Goal: Task Accomplishment & Management: Use online tool/utility

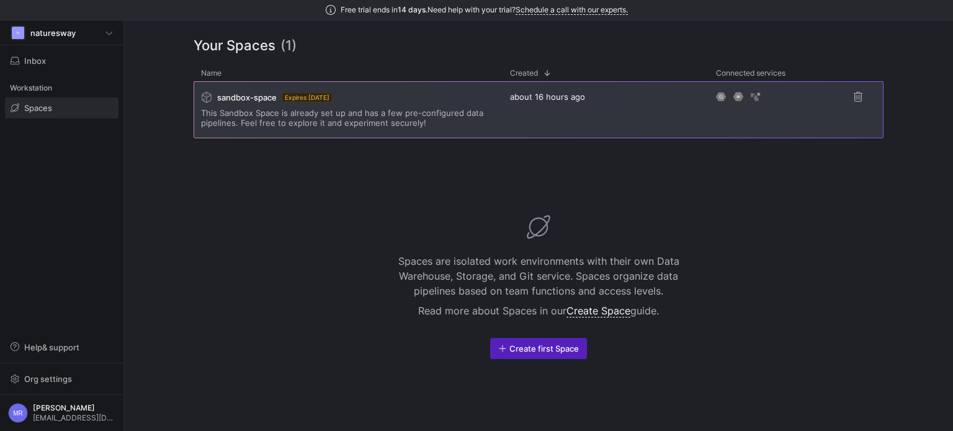
click at [430, 122] on span "This Sandbox Space is already set up and has a few pre-configured data pipeline…" at bounding box center [348, 118] width 294 height 20
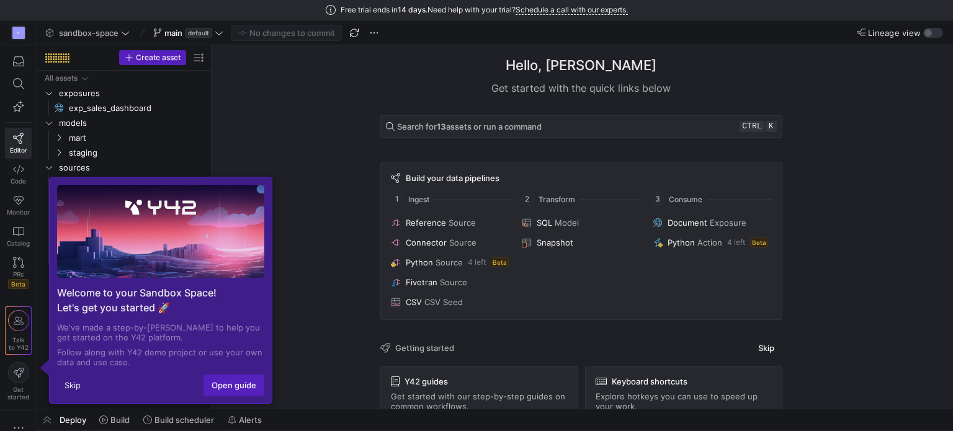
click at [290, 198] on div "Hello, [PERSON_NAME] ✨ Get started with the quick links below Search for 13 ass…" at bounding box center [580, 226] width 729 height 363
click at [75, 386] on button "Skip" at bounding box center [72, 385] width 31 height 20
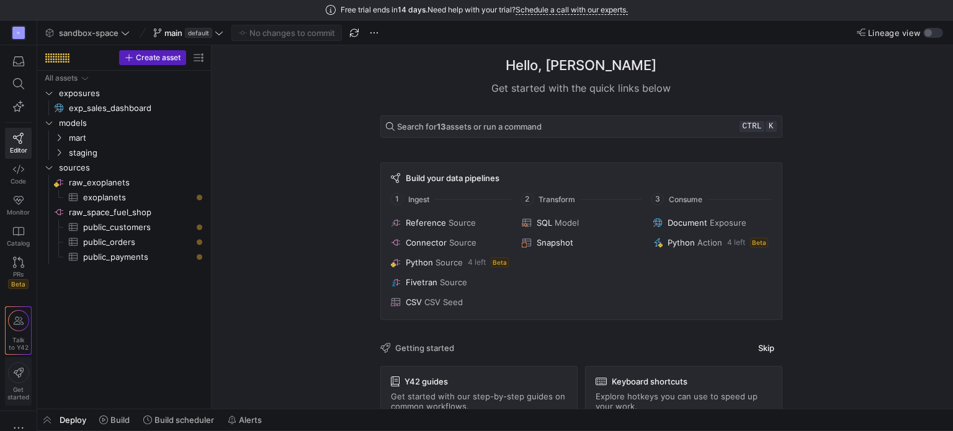
click at [23, 376] on icon at bounding box center [18, 372] width 21 height 21
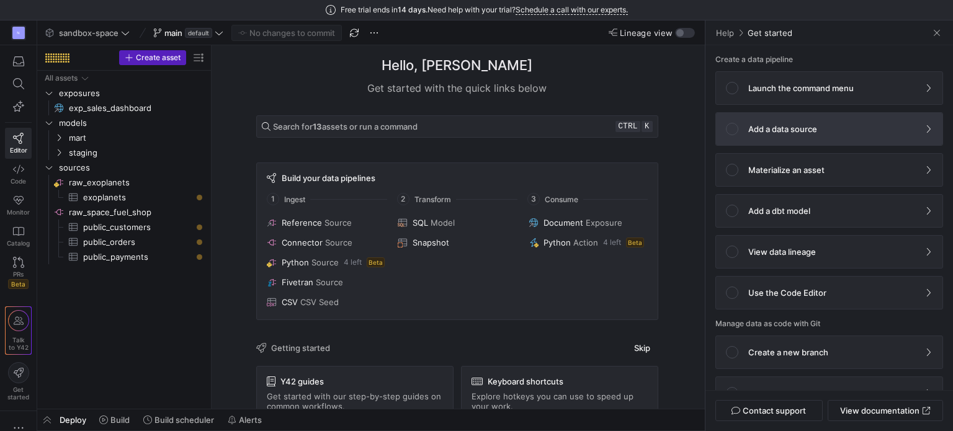
click at [796, 130] on p "Add a data source" at bounding box center [782, 129] width 69 height 10
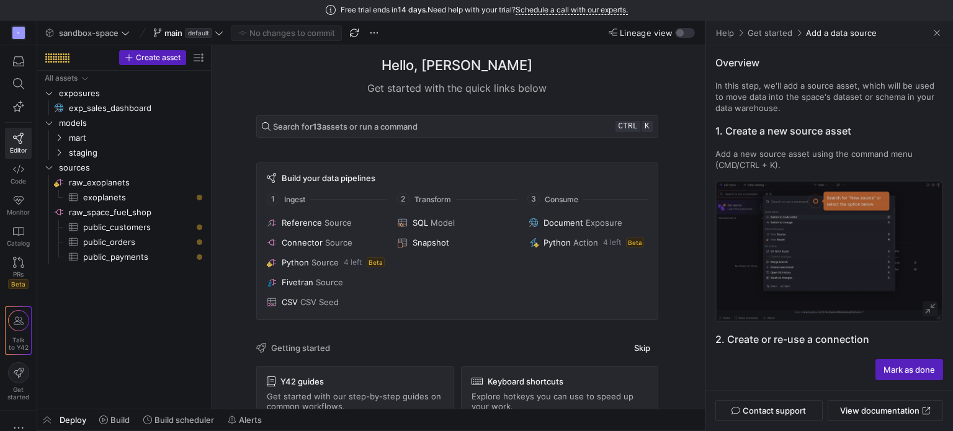
click at [773, 30] on link "Get started" at bounding box center [770, 32] width 46 height 11
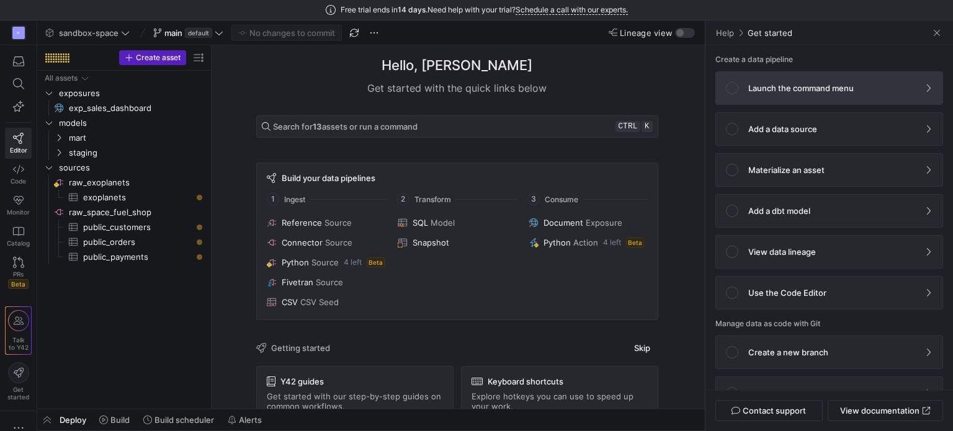
click at [775, 86] on p "Launch the command menu" at bounding box center [800, 88] width 105 height 10
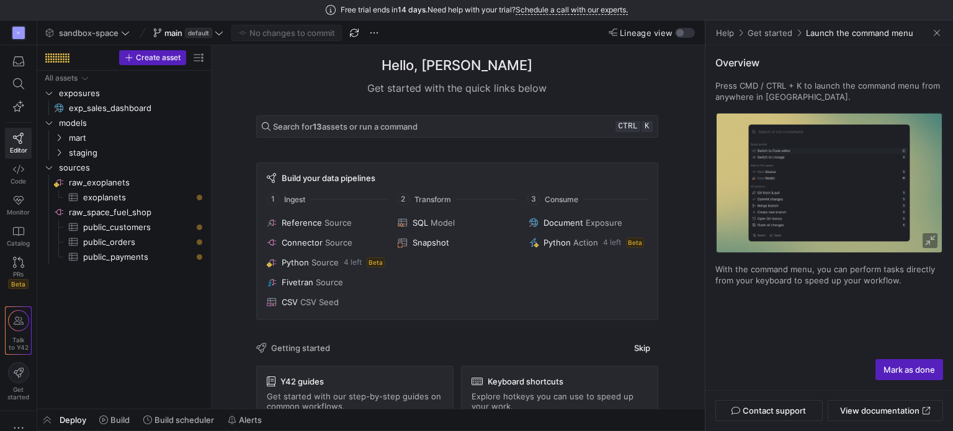
click at [753, 35] on link "Get started" at bounding box center [770, 32] width 46 height 11
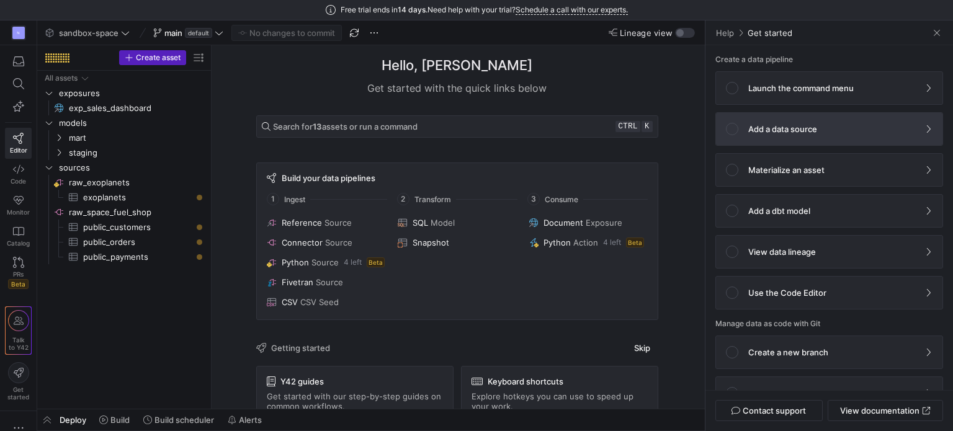
click at [760, 138] on span at bounding box center [829, 129] width 226 height 32
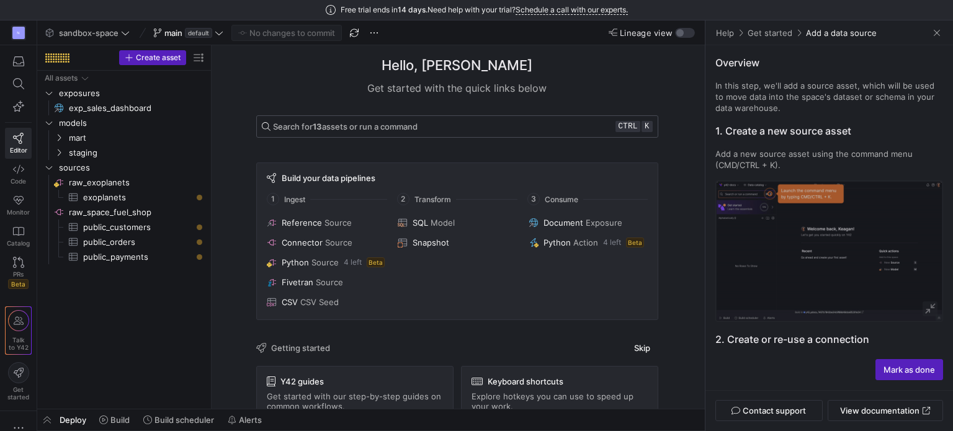
drag, startPoint x: 460, startPoint y: 97, endPoint x: 491, endPoint y: 115, distance: 35.8
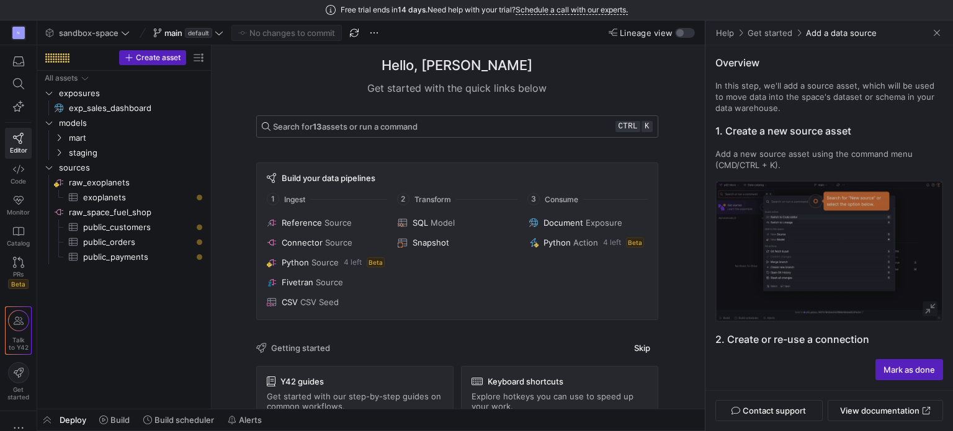
click at [466, 105] on div "Hello, [PERSON_NAME] ✨ Get started with the quick links below Search for 13 ass…" at bounding box center [457, 315] width 422 height 540
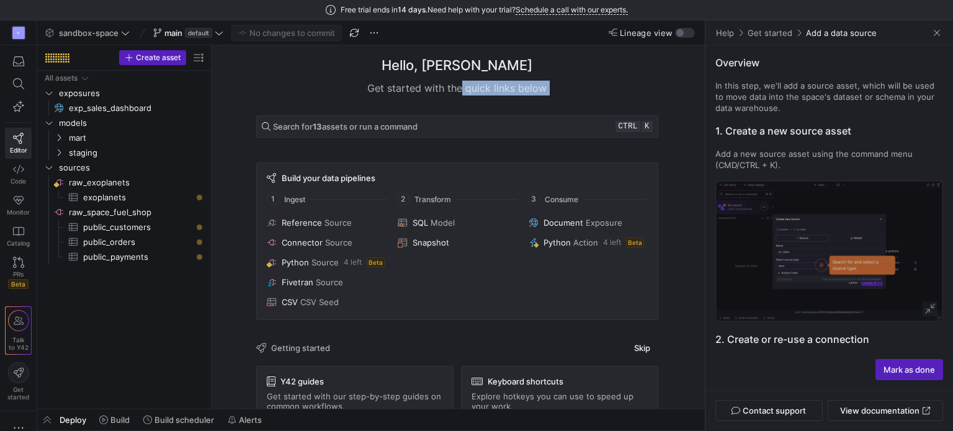
click at [580, 91] on div "Get started with the quick links below" at bounding box center [457, 88] width 402 height 15
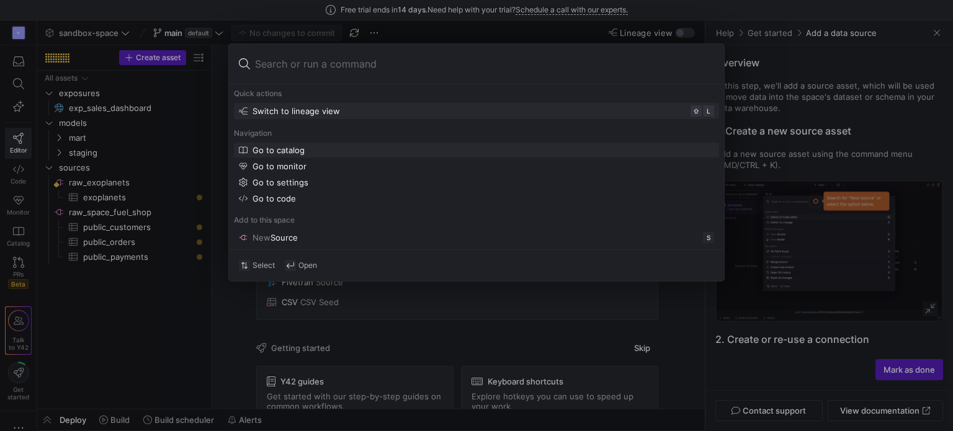
click at [277, 153] on div "Go to catalog" at bounding box center [278, 150] width 52 height 10
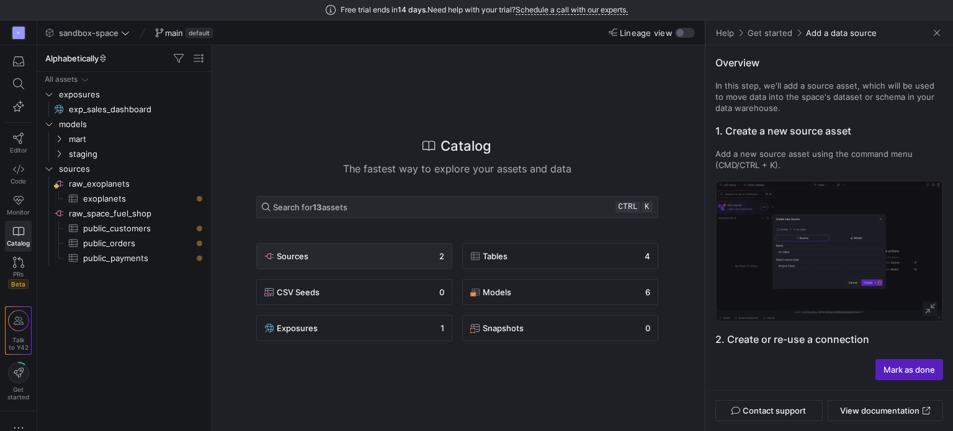
click at [357, 252] on div "Sources 2" at bounding box center [354, 256] width 180 height 15
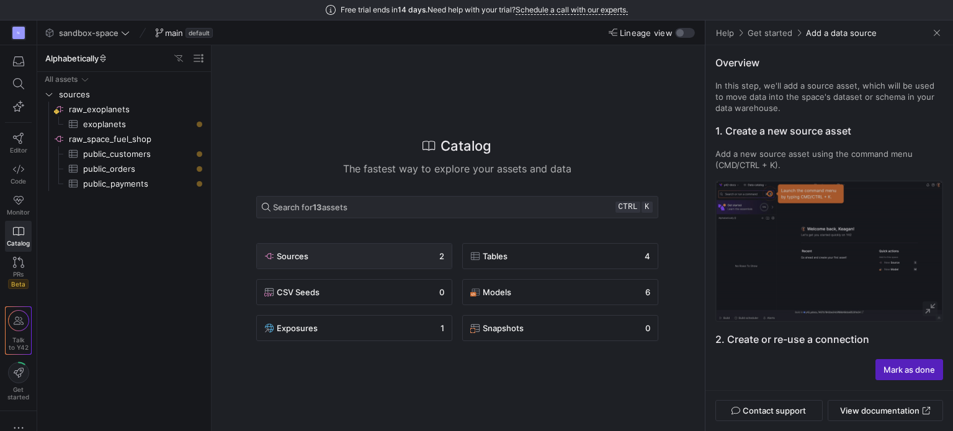
click at [354, 252] on div "Sources 2" at bounding box center [354, 256] width 180 height 15
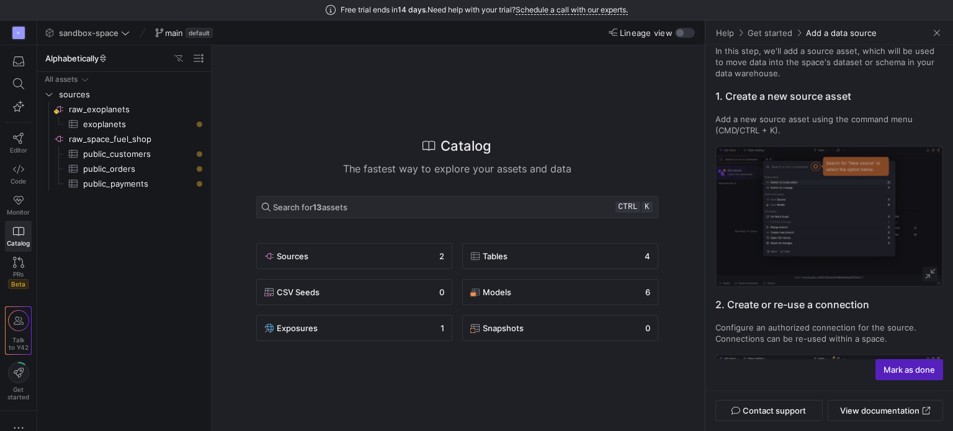
scroll to position [62, 0]
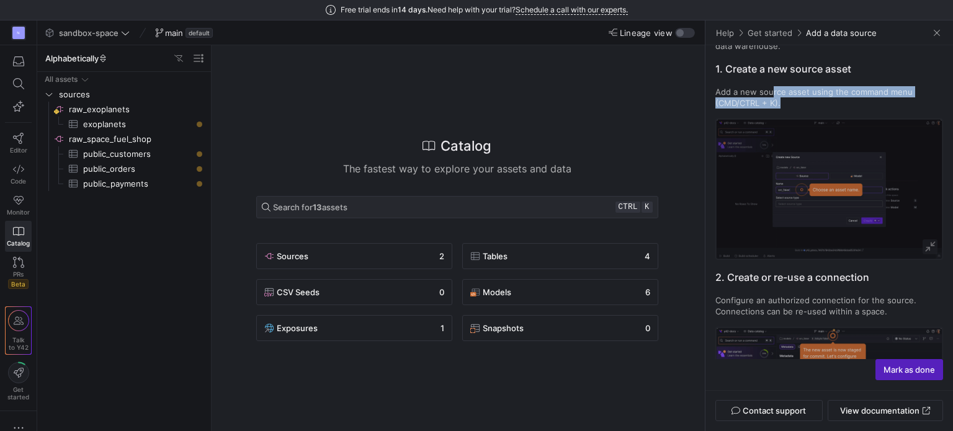
drag, startPoint x: 771, startPoint y: 94, endPoint x: 804, endPoint y: 102, distance: 34.4
click at [804, 102] on p "Add a new source asset using the command menu (CMD/CTRL + K)." at bounding box center [829, 97] width 228 height 22
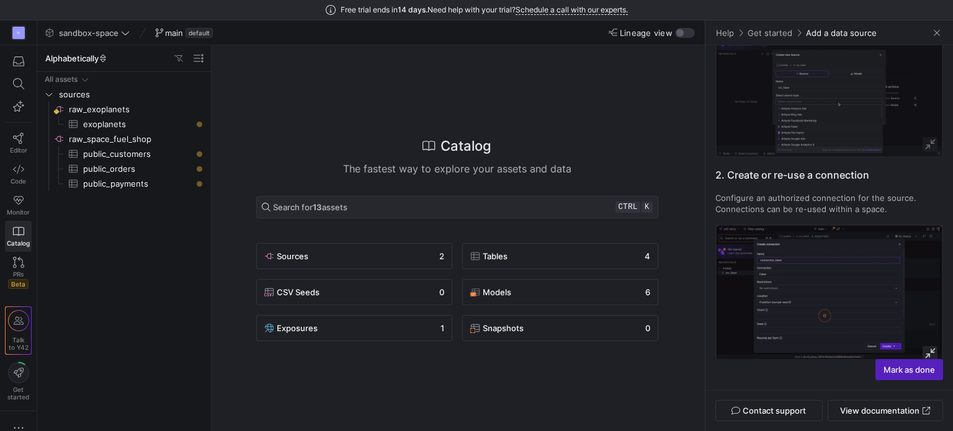
scroll to position [186, 0]
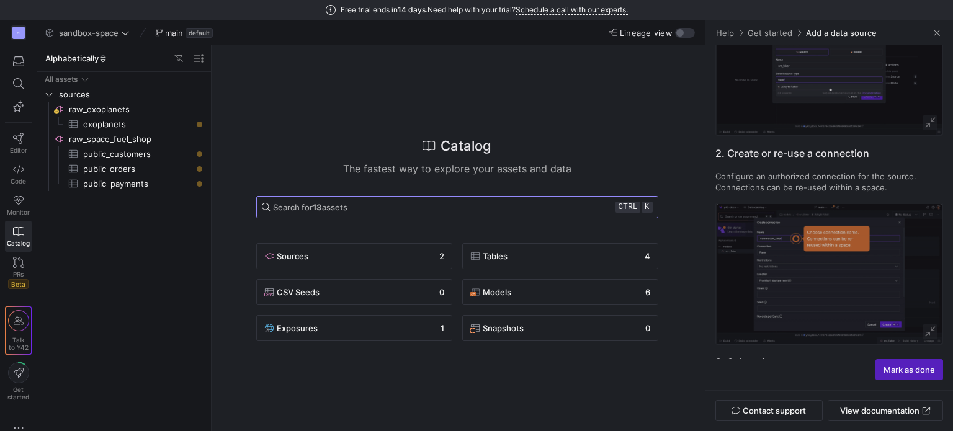
click at [380, 211] on span "Search for 13 assets ctrl k" at bounding box center [457, 207] width 391 height 11
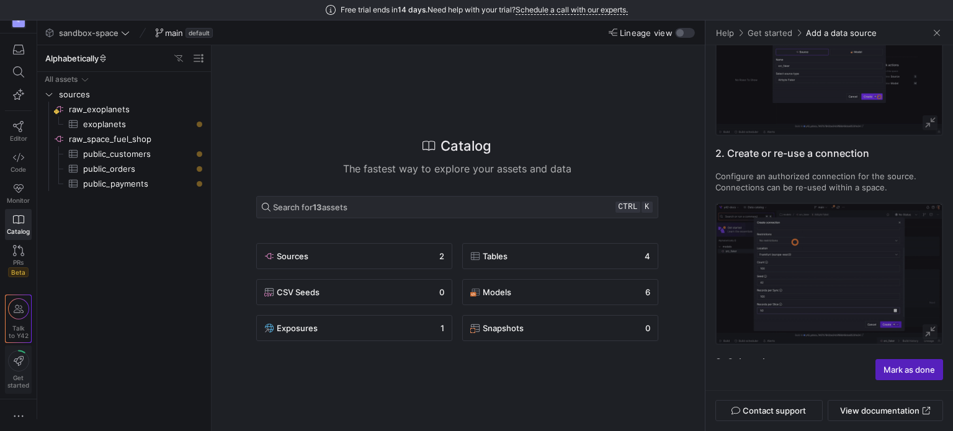
scroll to position [0, 0]
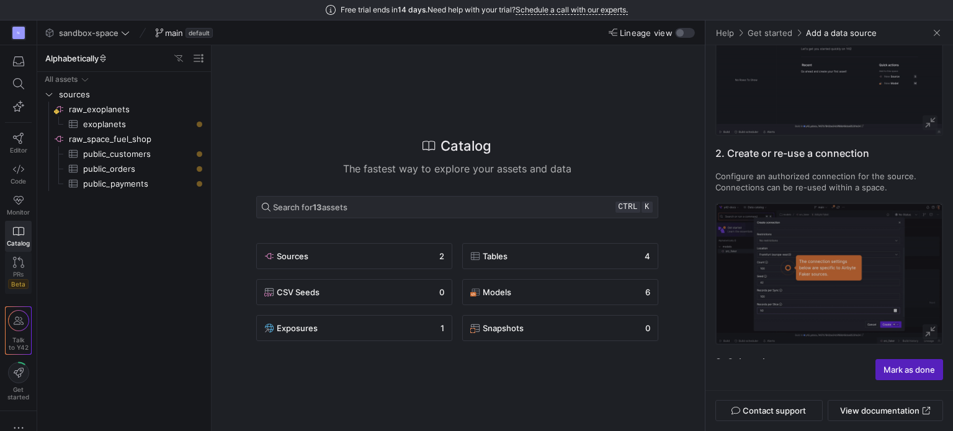
click at [20, 262] on icon at bounding box center [18, 262] width 11 height 11
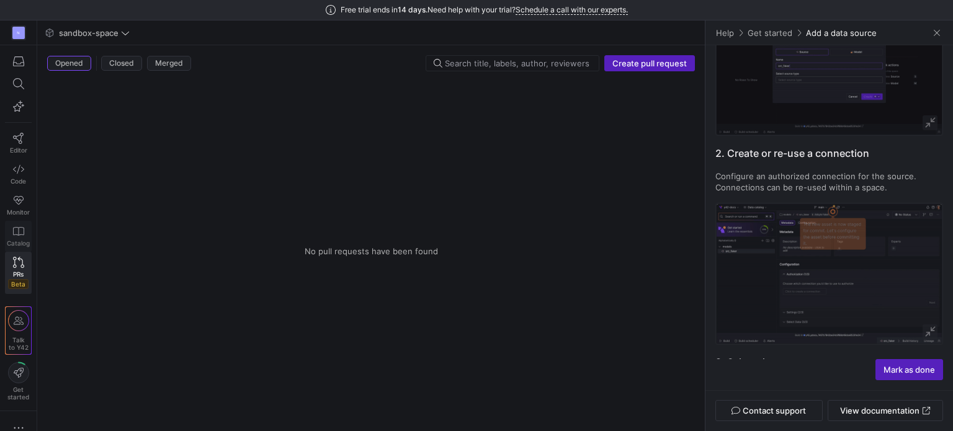
click at [14, 228] on icon at bounding box center [18, 231] width 11 height 11
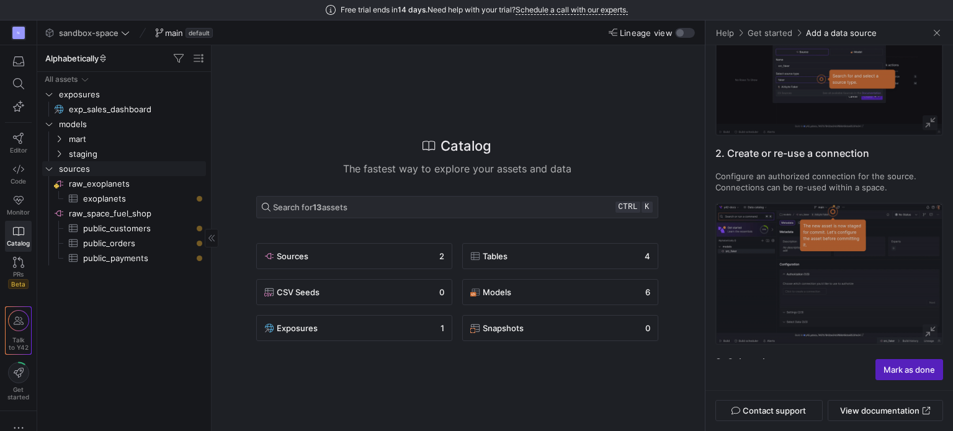
click at [52, 170] on icon "Press SPACE to select this row." at bounding box center [49, 168] width 9 height 7
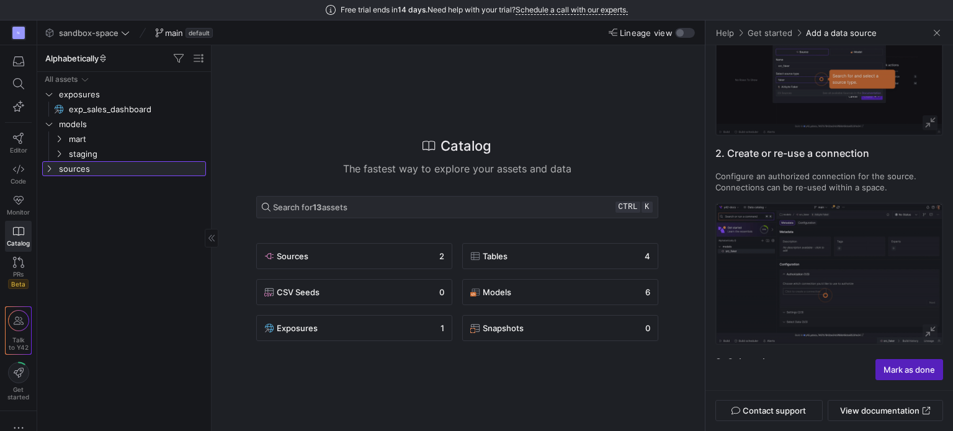
click at [52, 170] on icon at bounding box center [49, 168] width 9 height 7
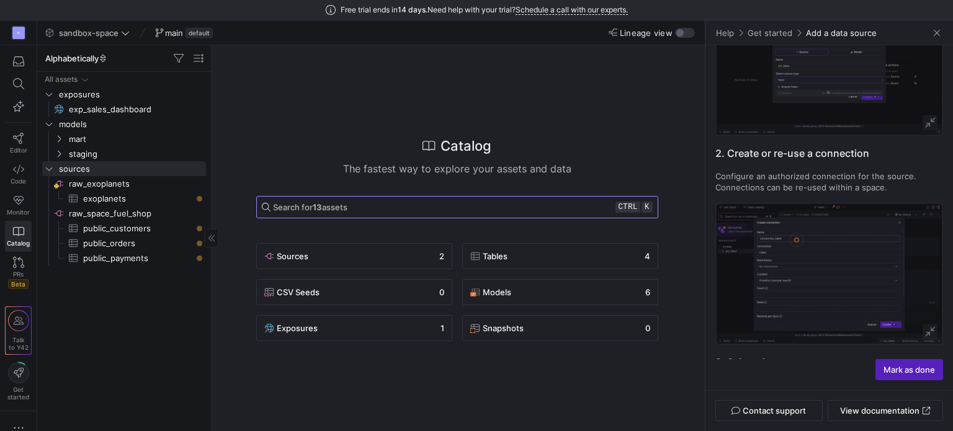
click at [345, 213] on span at bounding box center [457, 207] width 401 height 21
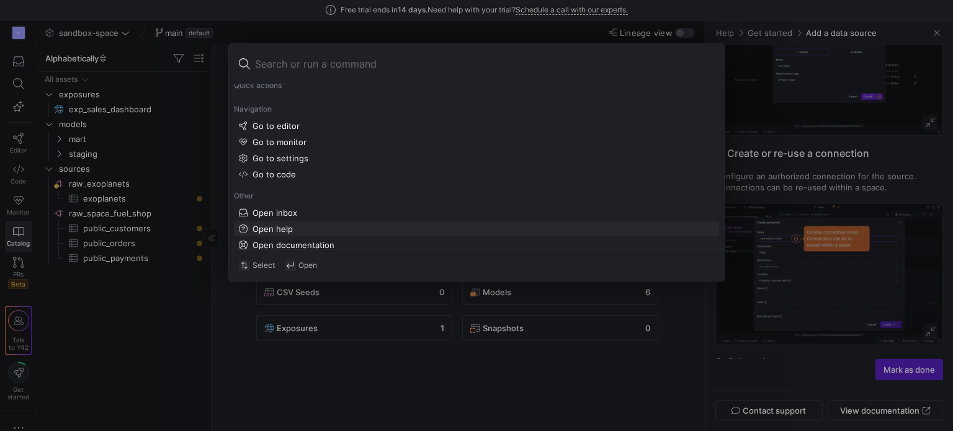
scroll to position [37, 0]
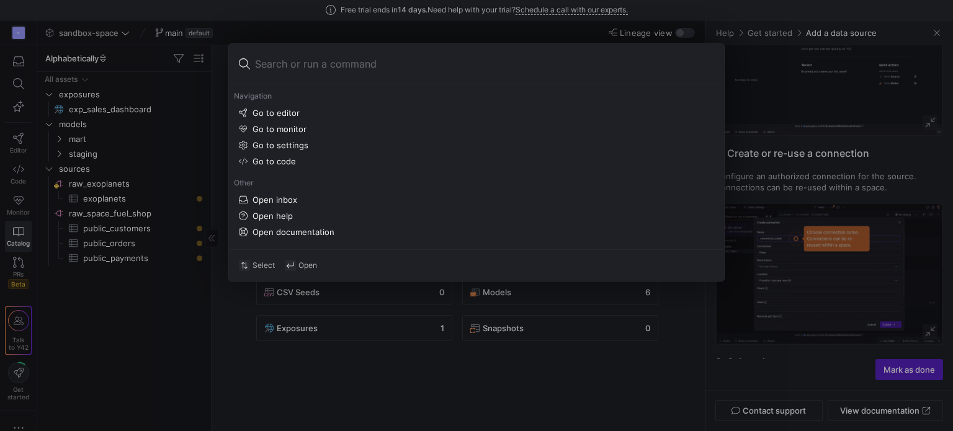
click at [401, 420] on div at bounding box center [476, 215] width 953 height 431
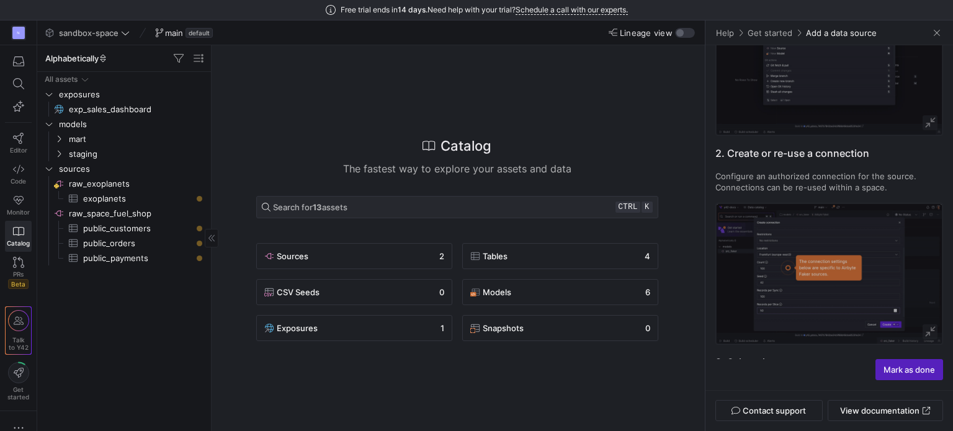
click at [822, 174] on p "Configure an authorized connection for the source. Connections can be re-used w…" at bounding box center [829, 182] width 228 height 22
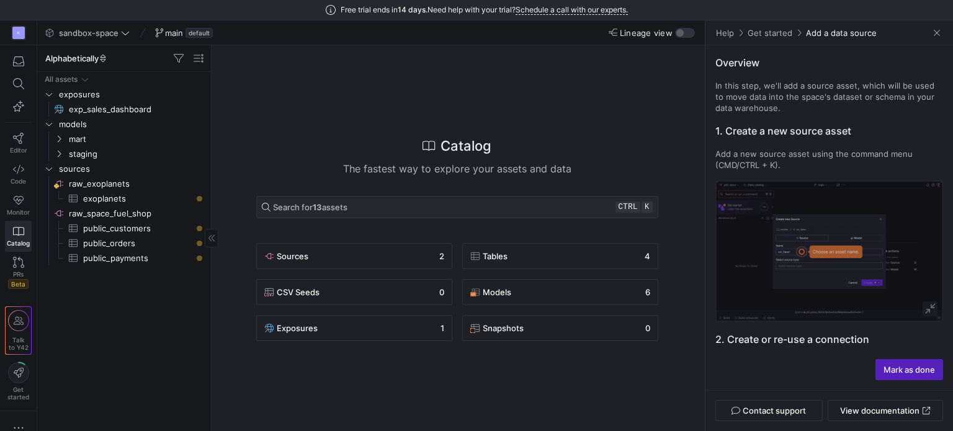
click at [778, 30] on link "Get started" at bounding box center [770, 32] width 46 height 11
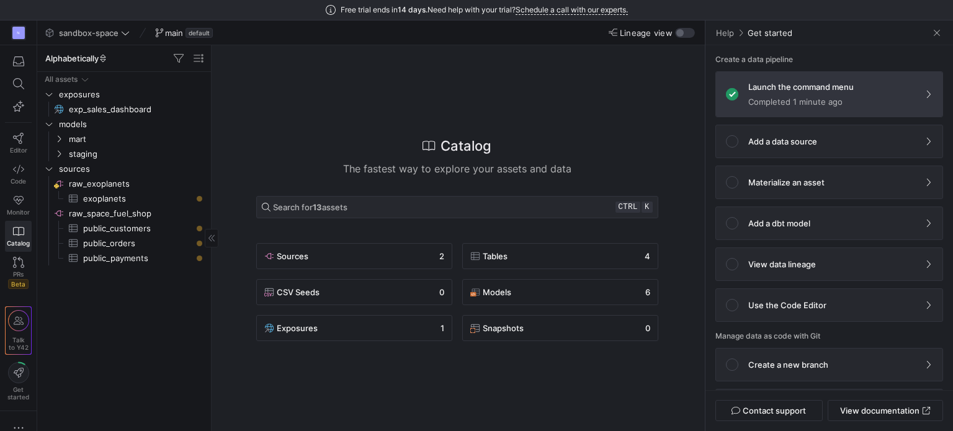
click at [798, 97] on p "Completed 1 minute ago" at bounding box center [800, 102] width 105 height 10
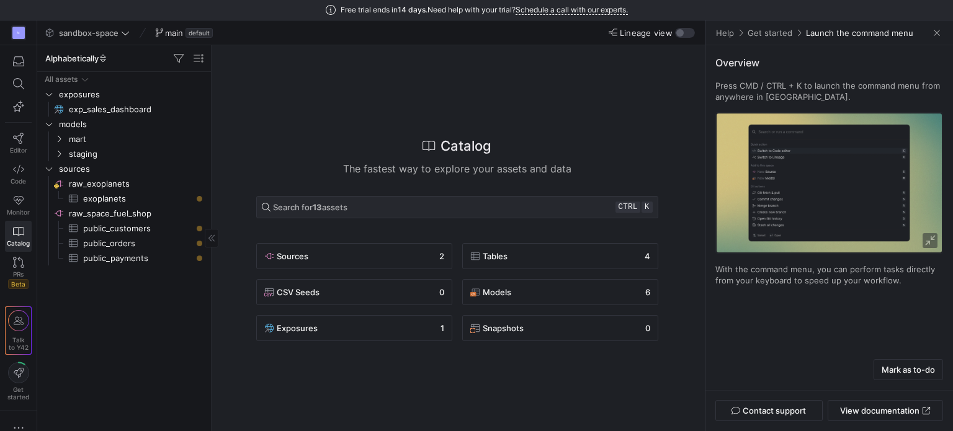
click at [419, 86] on div "Catalog The fastest way to explore your assets and data Search for 13 assets ct…" at bounding box center [456, 238] width 481 height 386
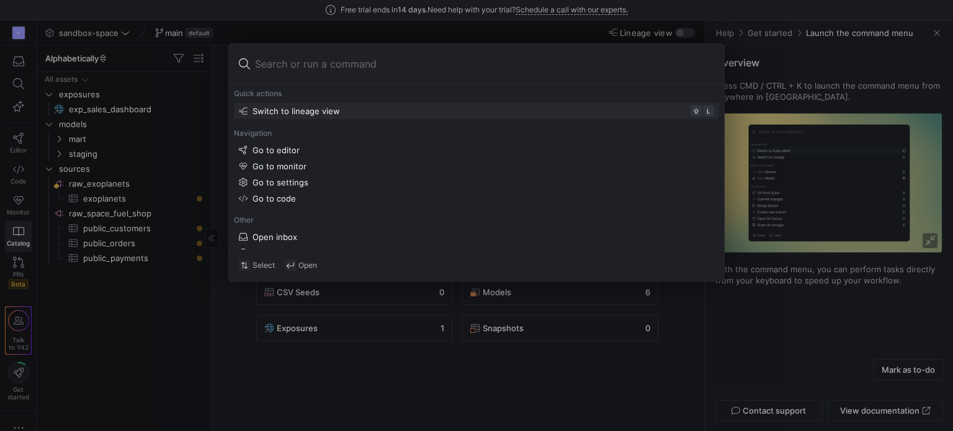
click at [842, 76] on div at bounding box center [476, 215] width 953 height 431
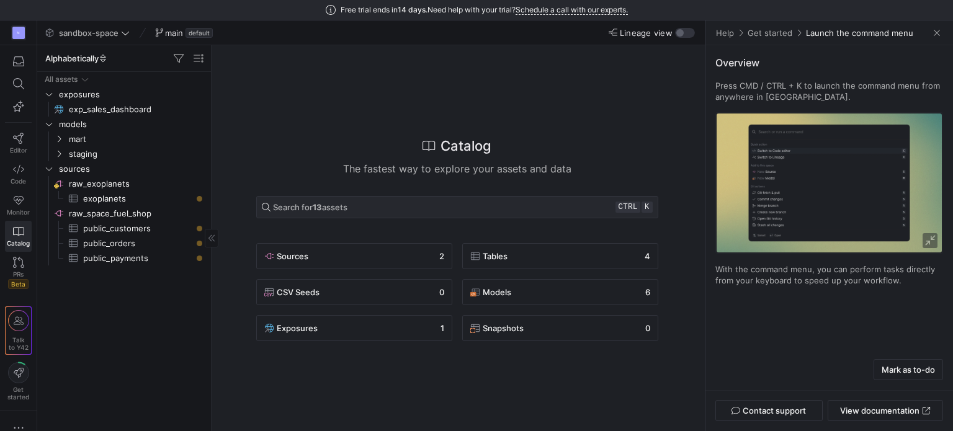
click at [775, 35] on link "Get started" at bounding box center [770, 32] width 46 height 11
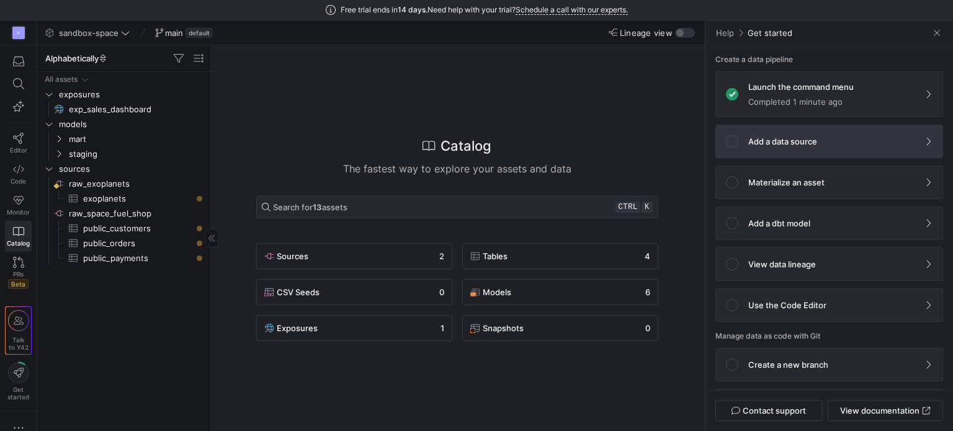
click at [801, 127] on span at bounding box center [829, 141] width 226 height 32
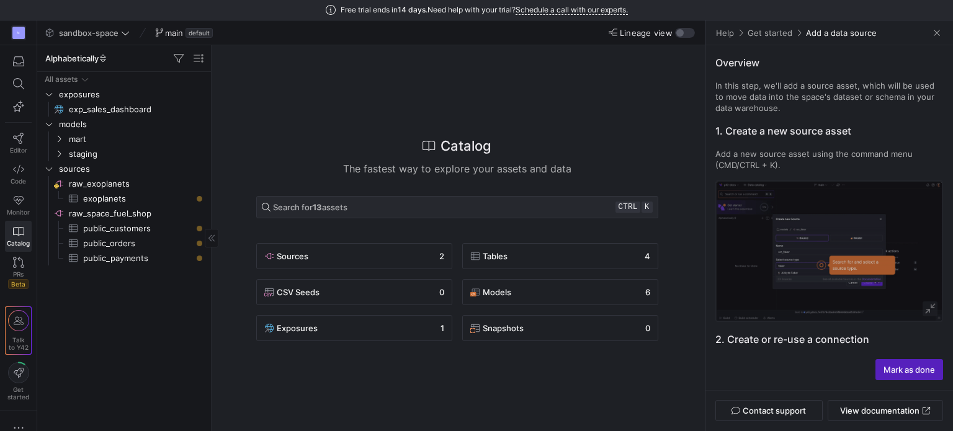
click at [556, 116] on div "Catalog The fastest way to explore your assets and data Search for 13 assets ct…" at bounding box center [456, 238] width 481 height 386
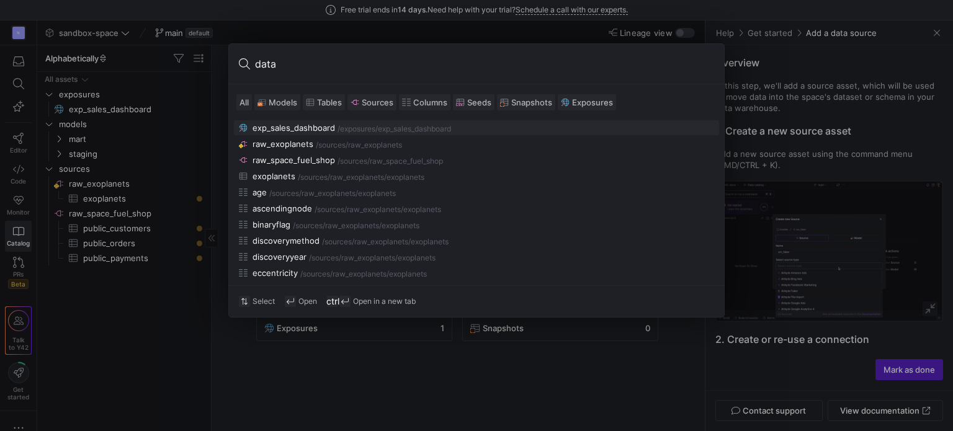
type input "data"
click at [822, 150] on div at bounding box center [476, 215] width 953 height 431
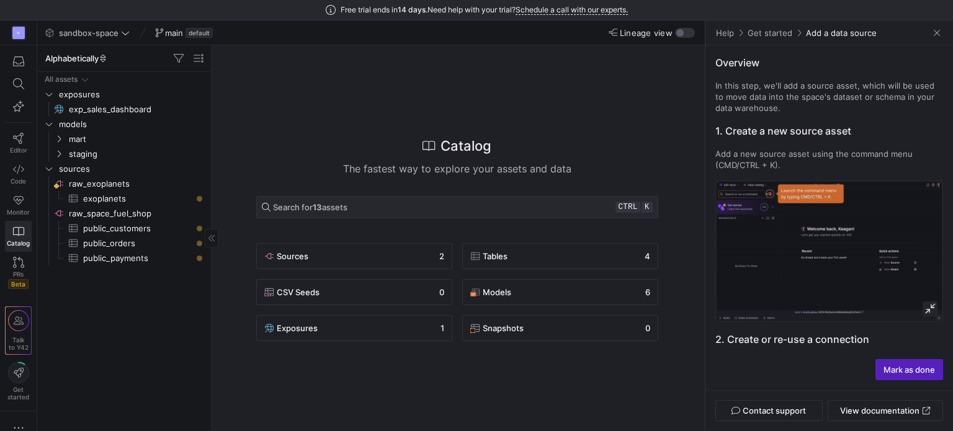
click at [807, 256] on img at bounding box center [828, 251] width 225 height 139
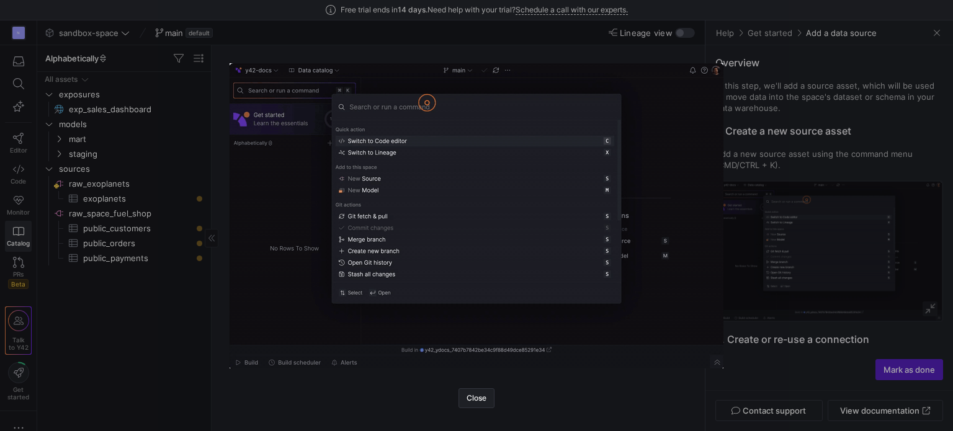
click at [512, 96] on img at bounding box center [476, 215] width 494 height 305
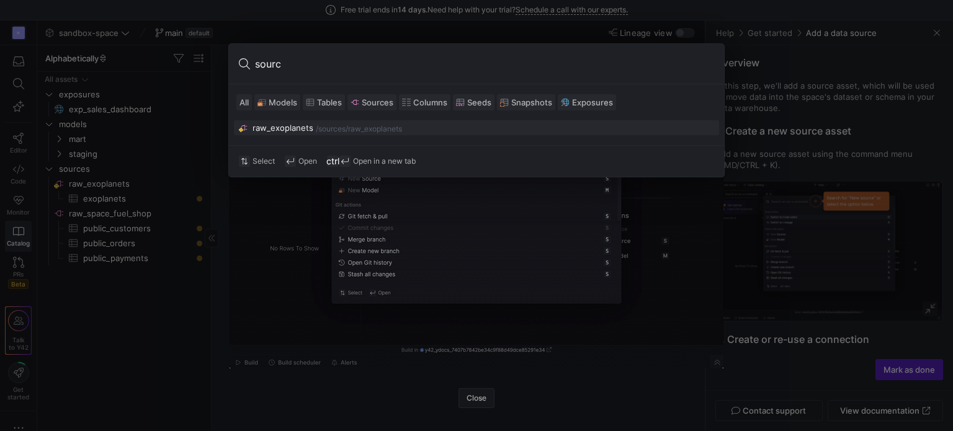
type input "source"
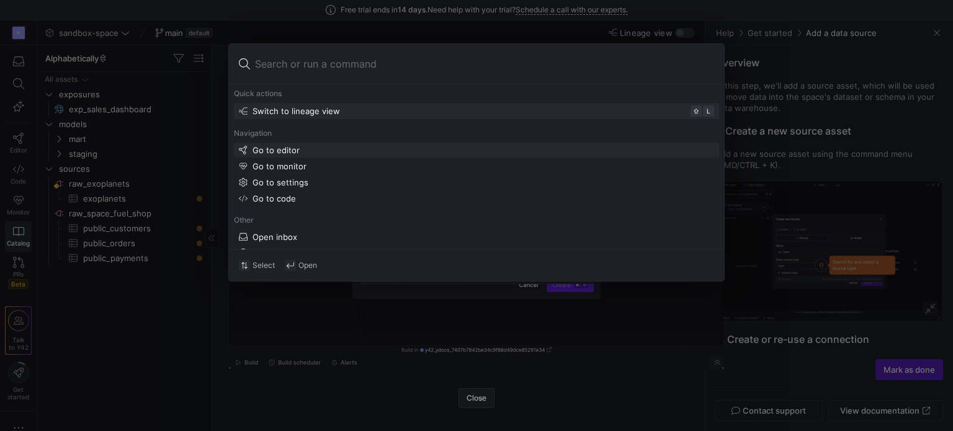
click at [313, 151] on div "Go to editor" at bounding box center [476, 150] width 475 height 10
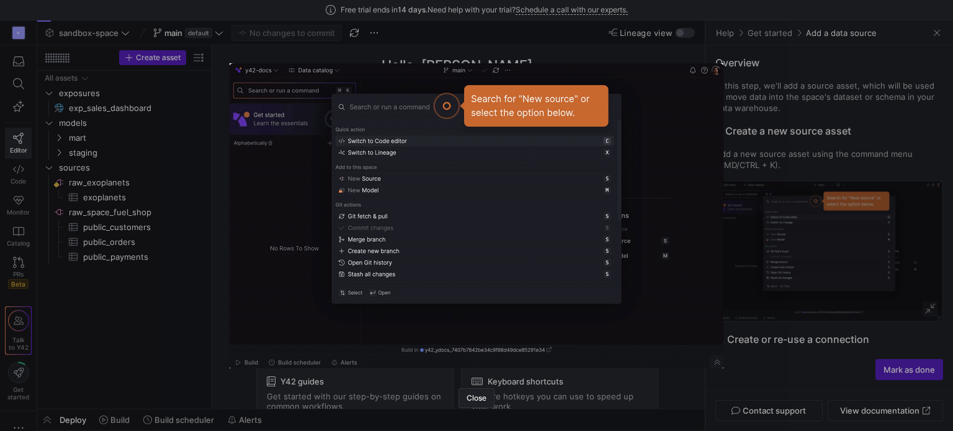
click at [198, 107] on div at bounding box center [476, 215] width 953 height 431
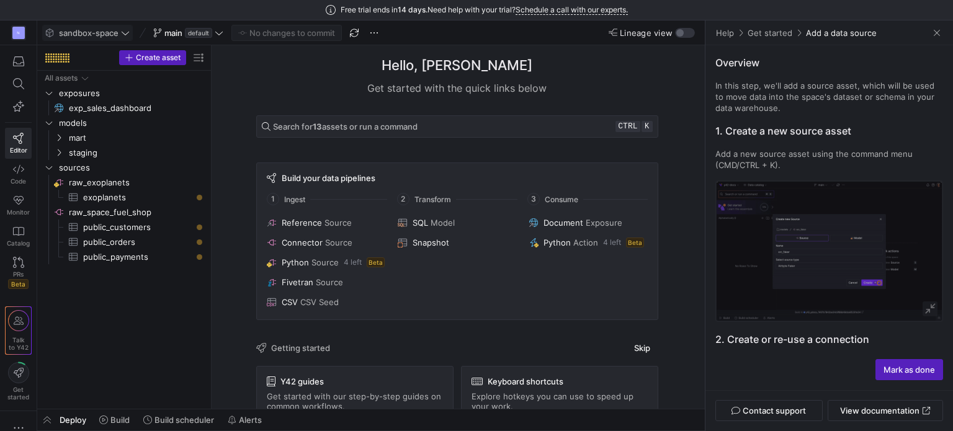
click at [127, 32] on icon at bounding box center [125, 33] width 9 height 9
click at [175, 60] on span "Create asset" at bounding box center [158, 57] width 45 height 9
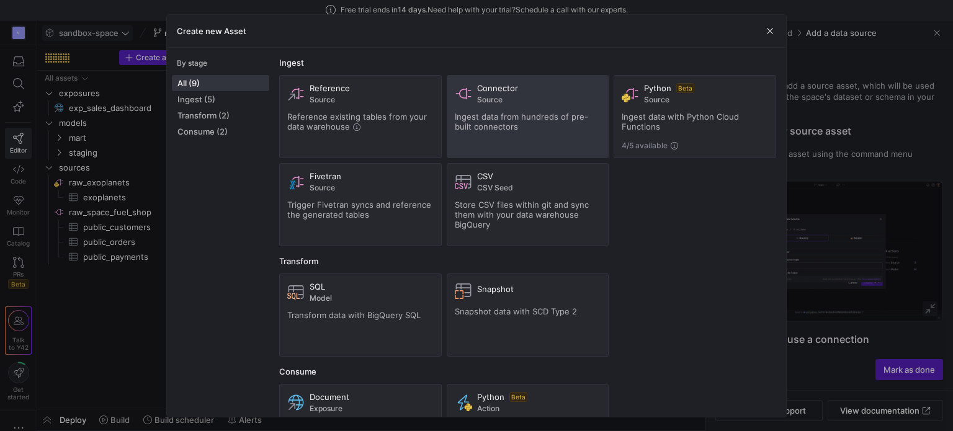
click at [552, 117] on span "Ingest data from hundreds of pre-built connectors" at bounding box center [521, 122] width 133 height 20
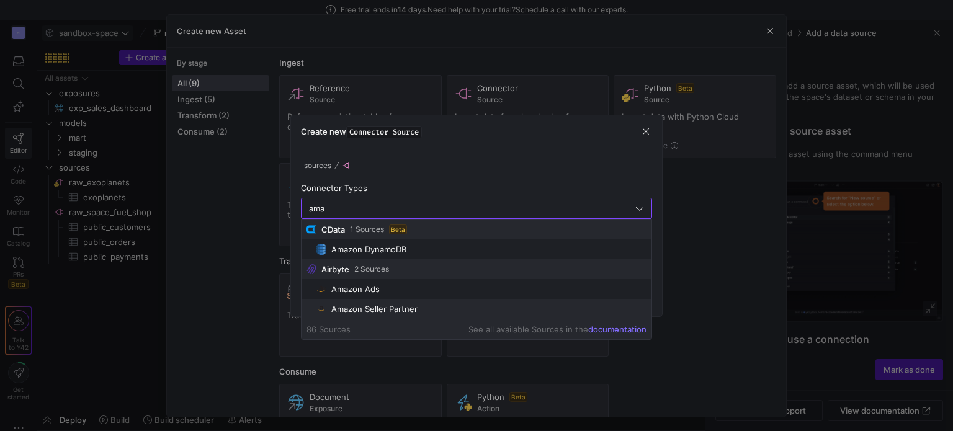
click at [406, 309] on div "Amazon Seller Partner" at bounding box center [374, 309] width 86 height 10
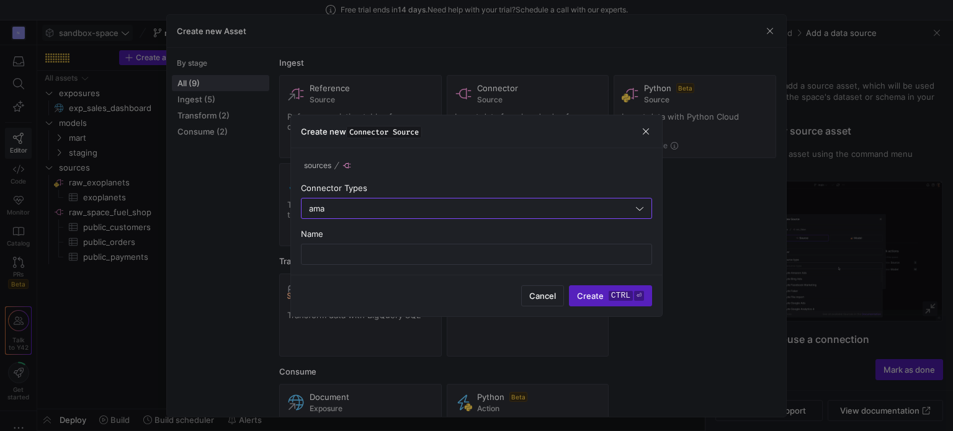
type input "Amazon Seller Partner"
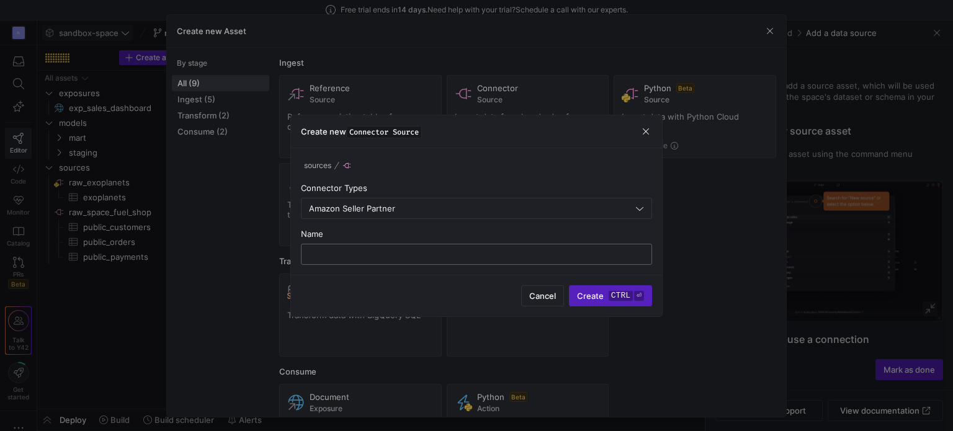
click at [347, 247] on div at bounding box center [476, 254] width 330 height 20
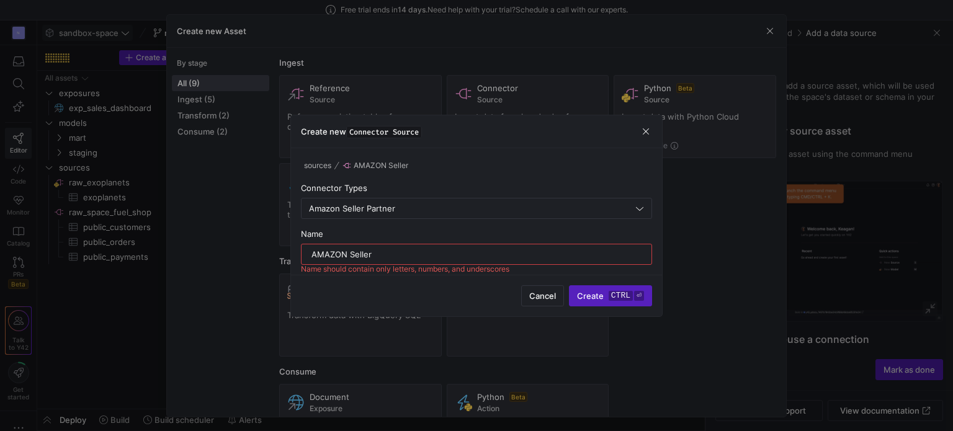
click at [347, 259] on div "AMAZON Seller" at bounding box center [476, 254] width 330 height 20
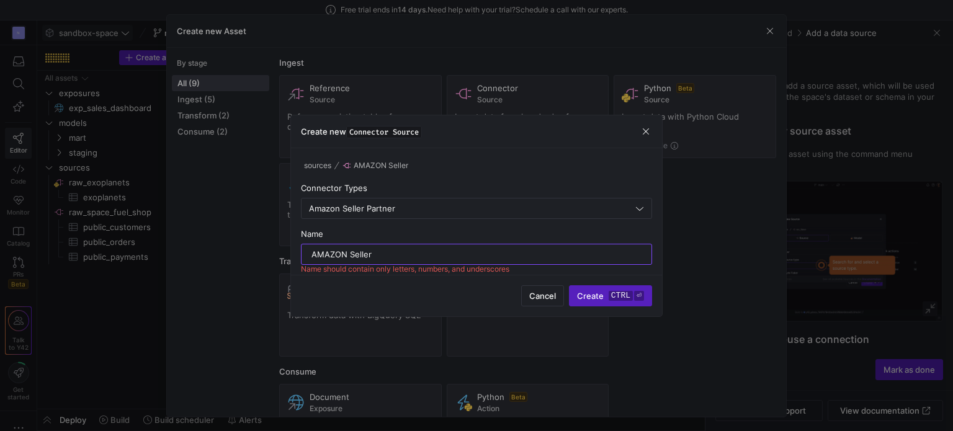
click at [352, 249] on input "AMAZON Seller" at bounding box center [476, 254] width 330 height 10
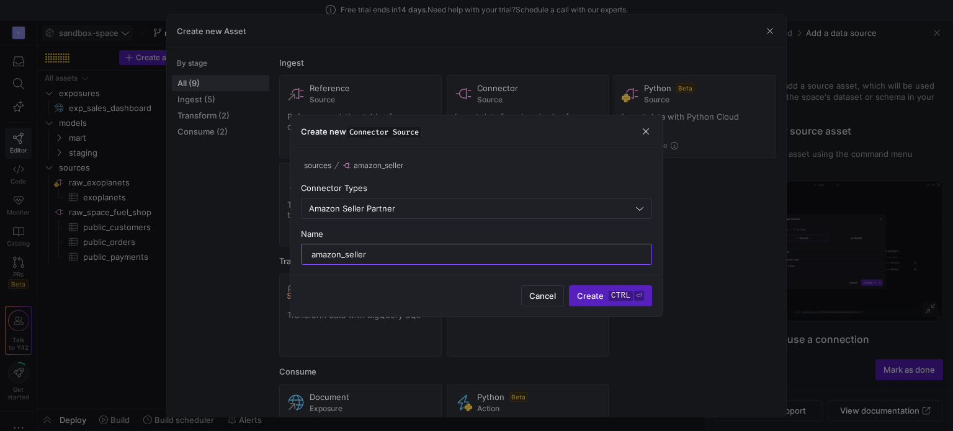
type input "amazon_seller"
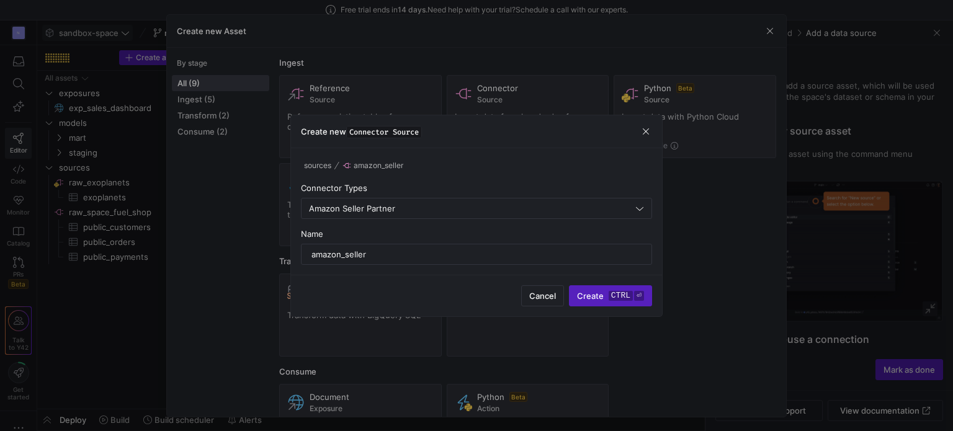
click at [419, 297] on div "Cancel Create ctrl ⏎" at bounding box center [476, 296] width 371 height 42
click at [612, 295] on kbd "ctrl" at bounding box center [620, 296] width 24 height 10
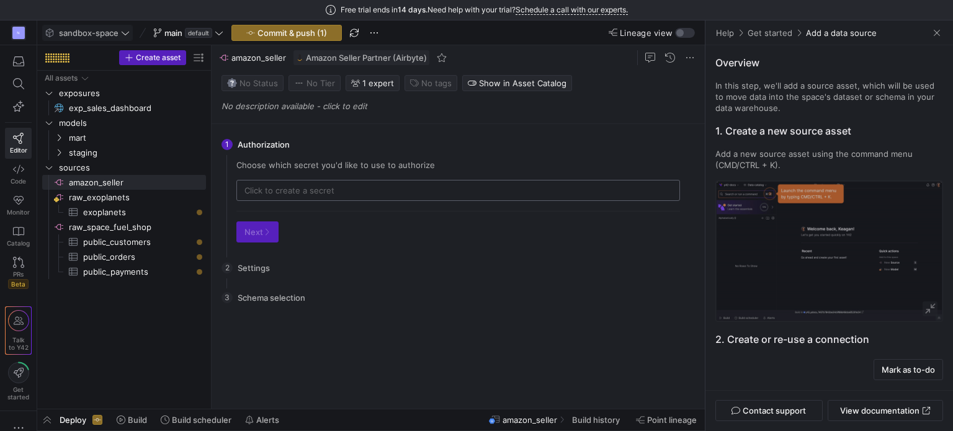
click at [392, 193] on input "text" at bounding box center [457, 190] width 427 height 10
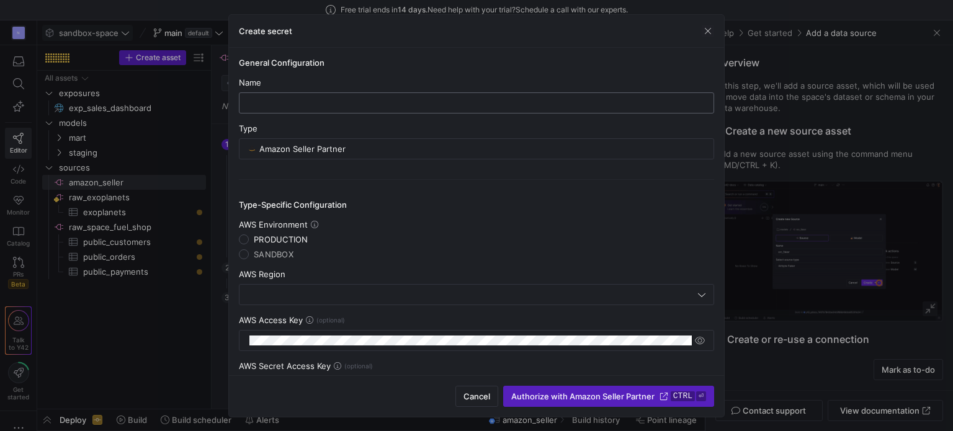
click at [314, 104] on input "text" at bounding box center [476, 103] width 454 height 10
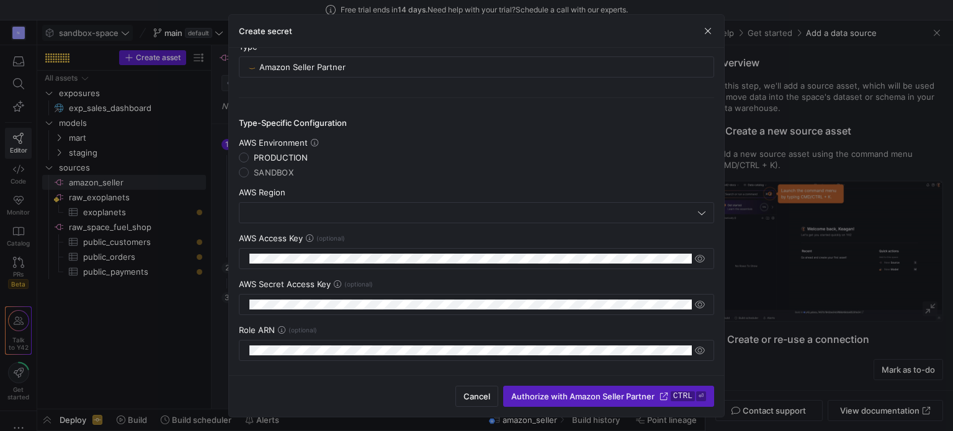
scroll to position [84, 0]
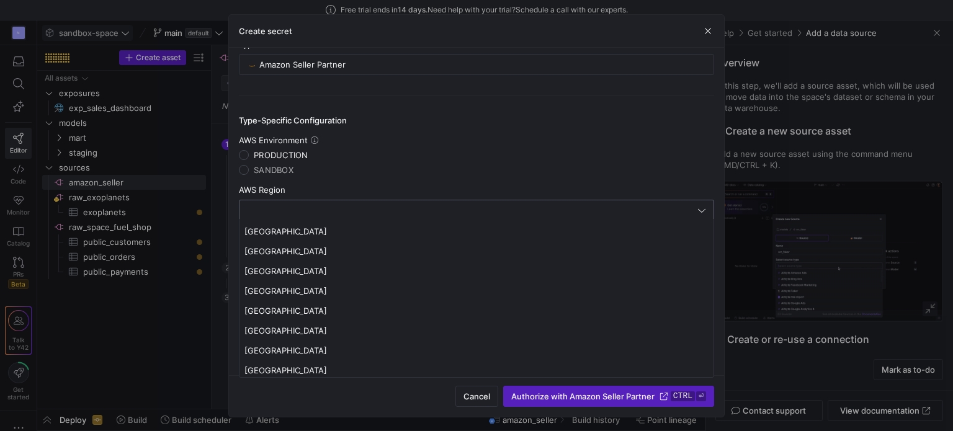
click at [308, 211] on input "text" at bounding box center [471, 210] width 448 height 10
click at [283, 345] on span "[GEOGRAPHIC_DATA]" at bounding box center [476, 350] width 464 height 10
type input "[GEOGRAPHIC_DATA]"
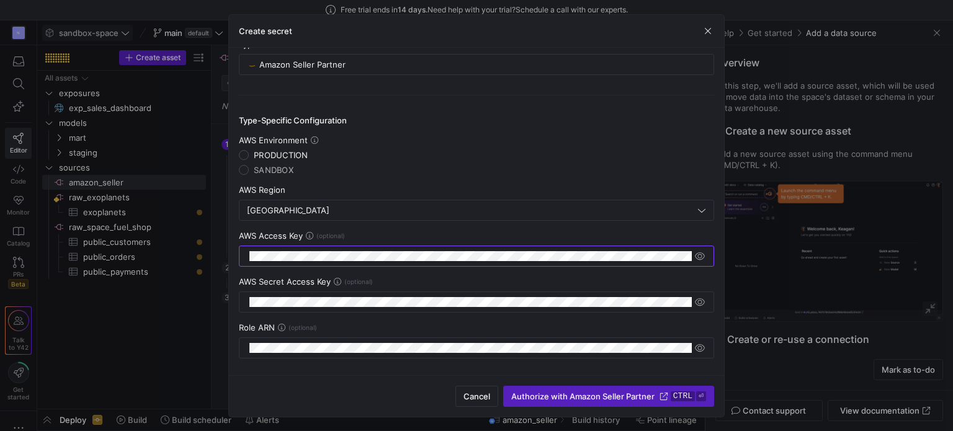
click at [307, 234] on icon at bounding box center [309, 235] width 7 height 7
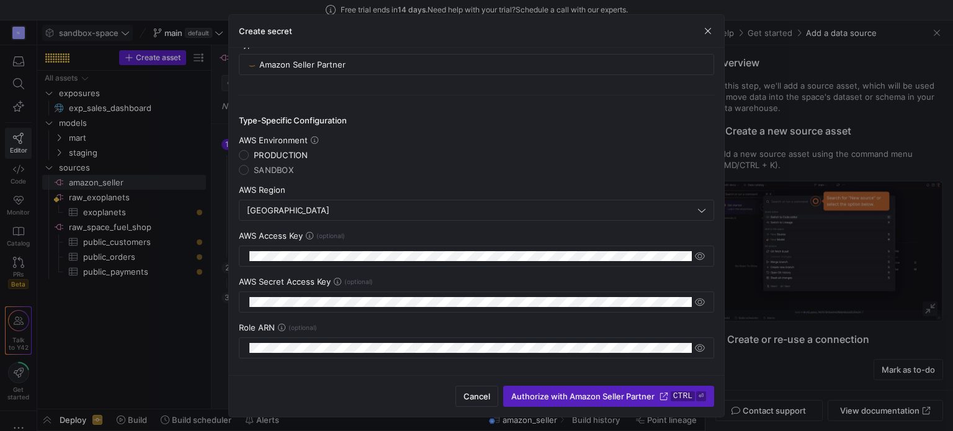
drag, startPoint x: 411, startPoint y: 323, endPoint x: 378, endPoint y: 369, distance: 56.8
click at [409, 326] on div "Role ARN" at bounding box center [476, 327] width 475 height 10
click at [282, 326] on icon at bounding box center [281, 327] width 7 height 7
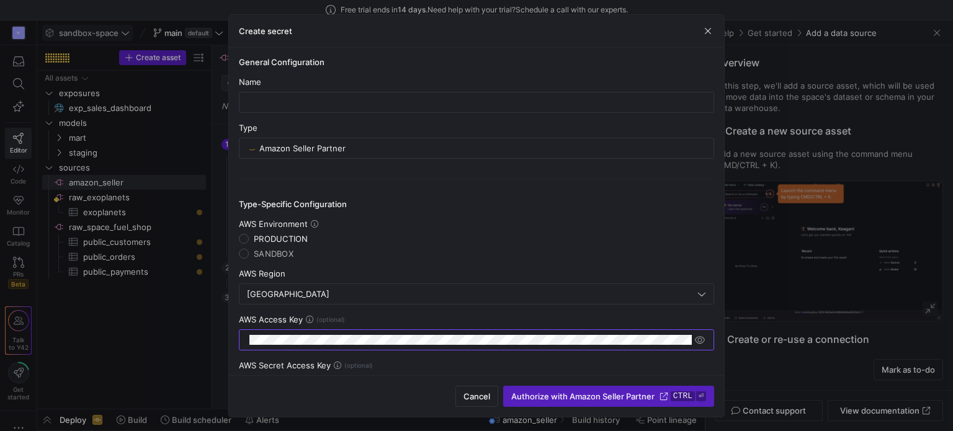
scroll to position [0, 0]
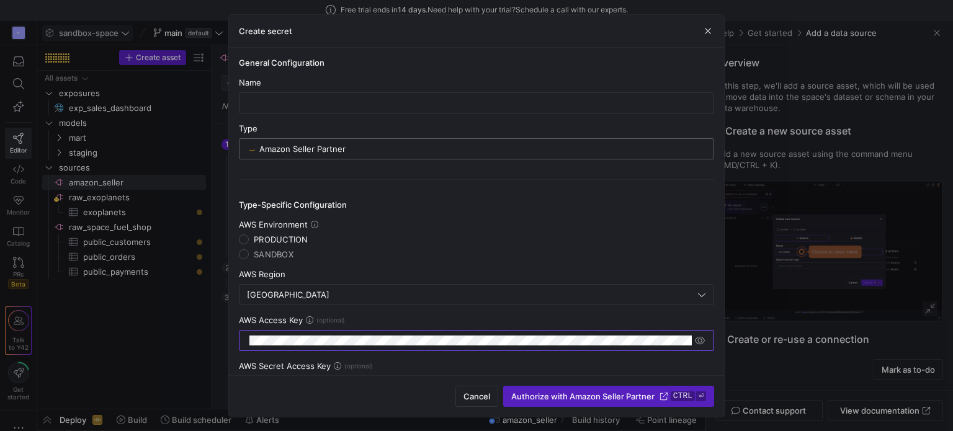
drag, startPoint x: 327, startPoint y: 148, endPoint x: 371, endPoint y: 153, distance: 44.3
click at [327, 148] on input "Amazon Seller Partner" at bounding box center [482, 149] width 447 height 10
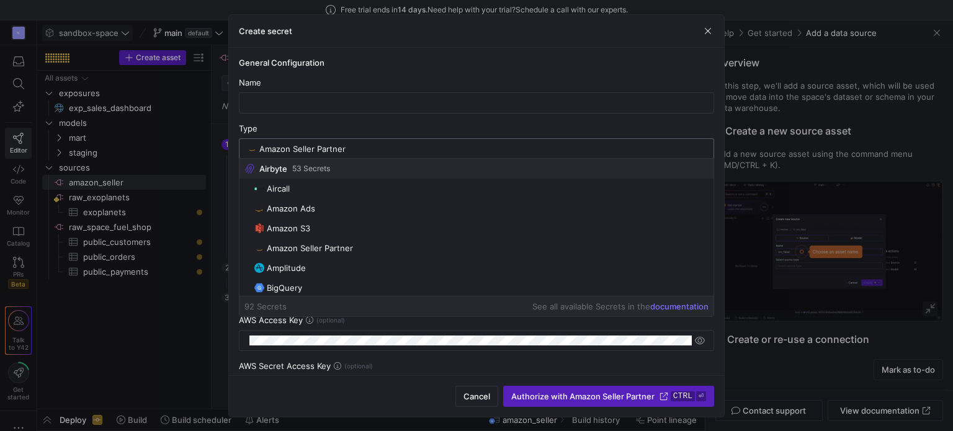
click at [377, 153] on input "Amazon Seller Partner" at bounding box center [482, 149] width 447 height 10
click at [345, 121] on y42-credential-form "General Configuration Name Type Amazon Seller Partner Type-Specific Configurati…" at bounding box center [476, 250] width 475 height 385
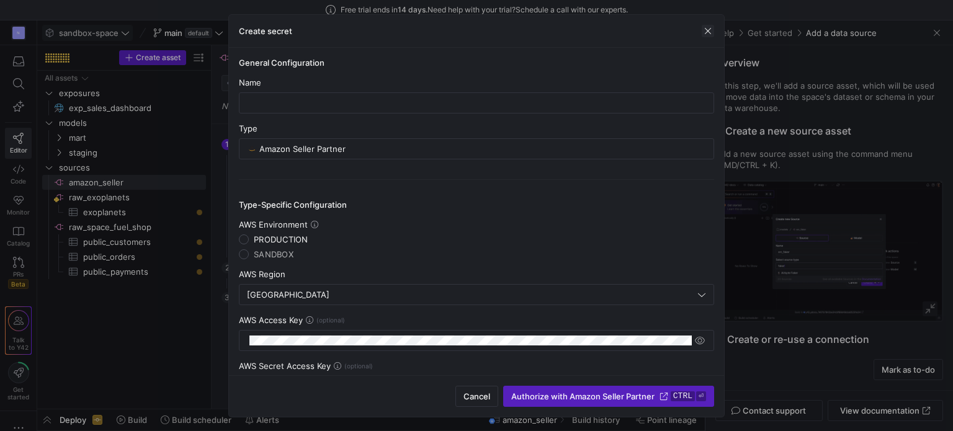
click at [706, 29] on span "button" at bounding box center [707, 31] width 12 height 12
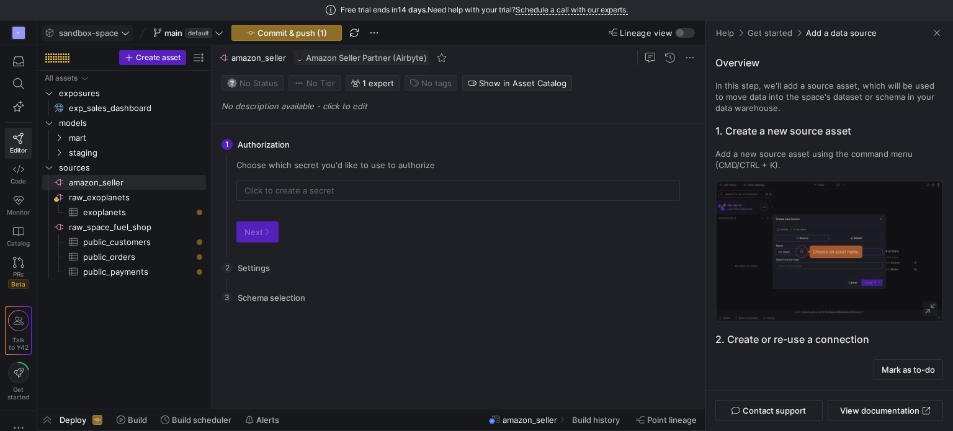
click at [308, 148] on div "1 Authorization Choose which secret you'd like to use to authorize Next" at bounding box center [455, 190] width 468 height 123
click at [249, 54] on span "amazon_seller" at bounding box center [258, 58] width 55 height 10
click at [348, 64] on div "Amazon Seller Partner (Airbyte)" at bounding box center [361, 57] width 136 height 15
click at [361, 59] on span "Amazon Seller Partner (Airbyte)" at bounding box center [366, 58] width 121 height 10
click at [275, 235] on y42-source-config-stepper-next "Next" at bounding box center [257, 231] width 42 height 21
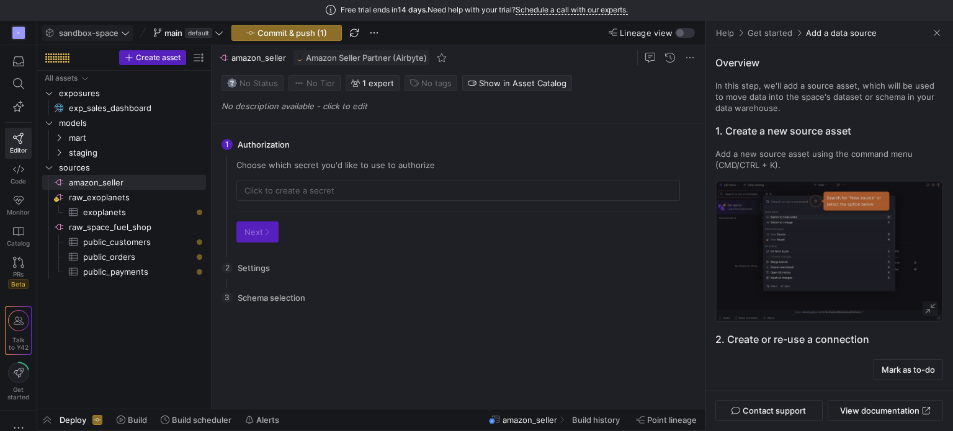
click at [368, 53] on span "Amazon Seller Partner (Airbyte)" at bounding box center [366, 58] width 121 height 10
click at [127, 180] on span "amazon_seller​​​​​​​​" at bounding box center [136, 183] width 135 height 14
click at [283, 192] on input "text" at bounding box center [457, 190] width 427 height 10
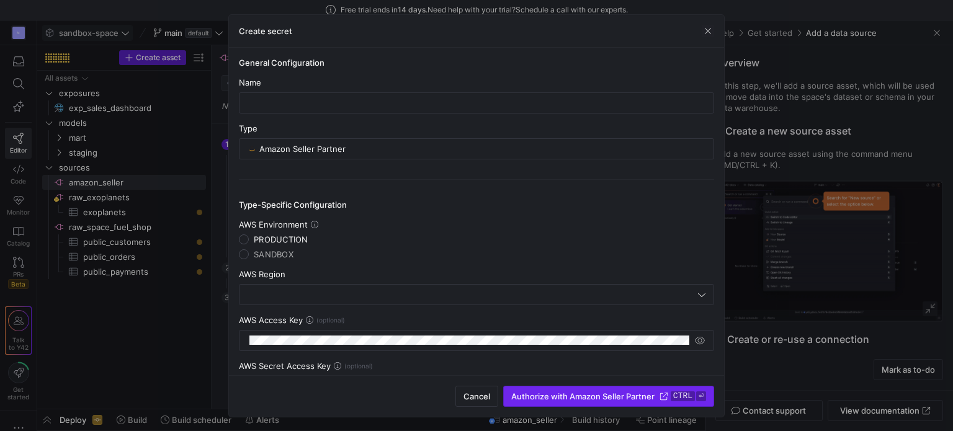
click at [595, 398] on span "Authorize with Amazon Seller Partner" at bounding box center [582, 396] width 143 height 10
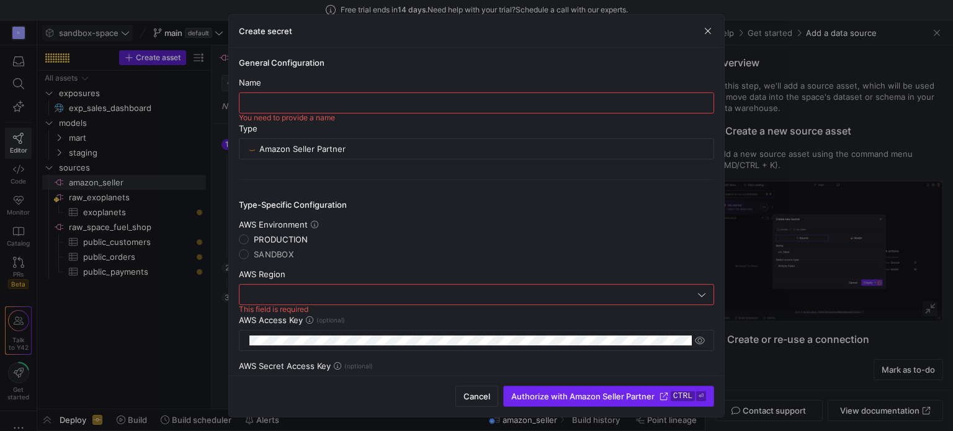
click at [593, 396] on span "Authorize with Amazon Seller Partner" at bounding box center [582, 396] width 143 height 10
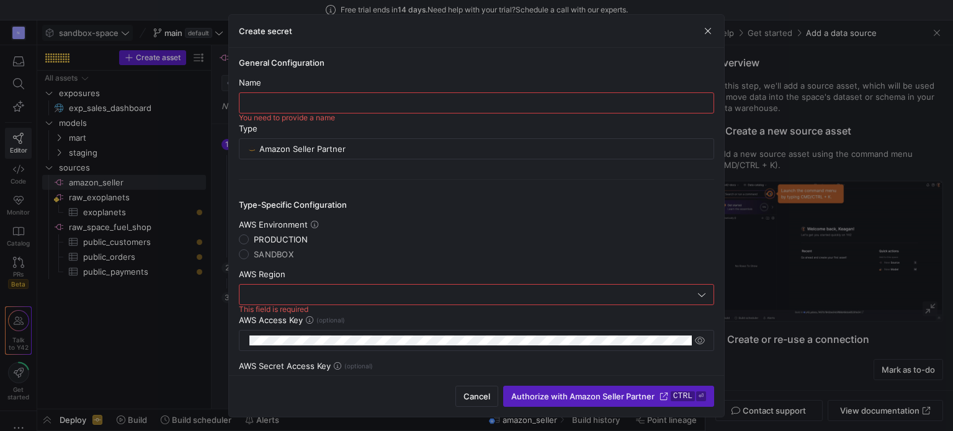
click at [314, 290] on input "text" at bounding box center [471, 295] width 448 height 10
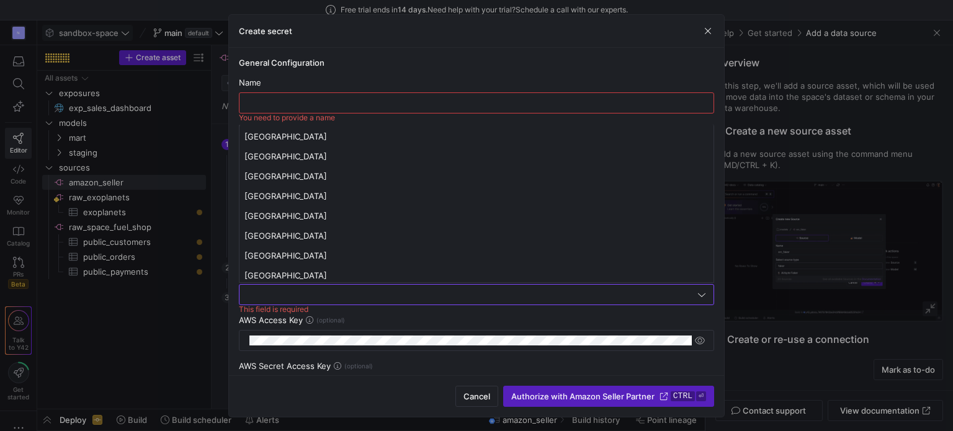
click at [270, 96] on div "Name You need to provide a name" at bounding box center [476, 96] width 475 height 36
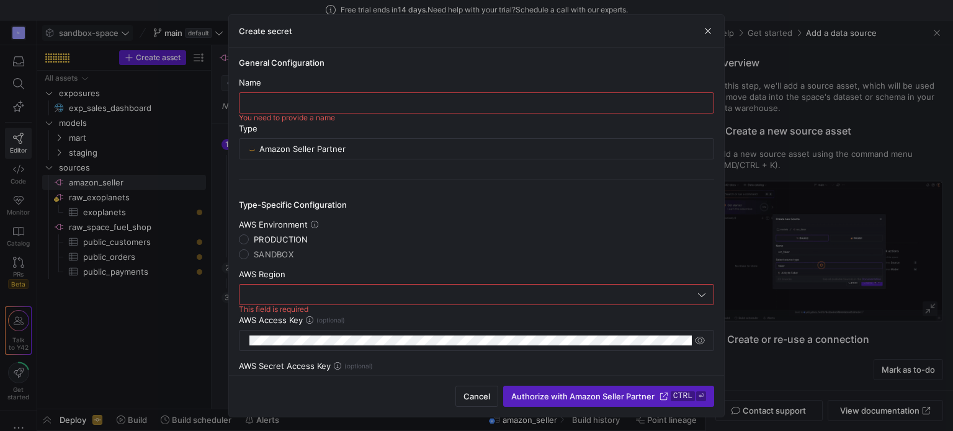
click at [264, 94] on div "Name You need to provide a name" at bounding box center [476, 96] width 475 height 36
click at [267, 98] on input "text" at bounding box center [476, 103] width 454 height 10
click at [318, 96] on div "AMAZON" at bounding box center [476, 103] width 454 height 20
type input "AMAZON Seller Center"
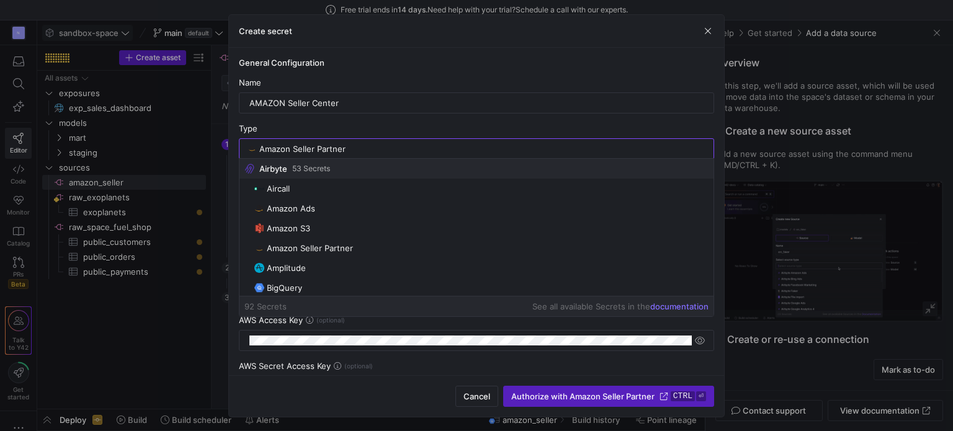
click at [358, 125] on y42-credential-form "General Configuration Name AMAZON Seller Center Type Amazon Seller Partner Type…" at bounding box center [476, 250] width 475 height 385
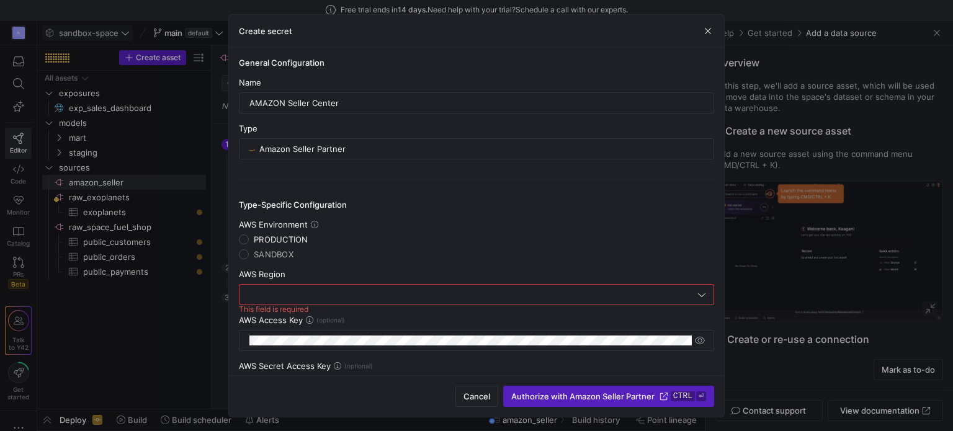
click at [318, 283] on div "AWS Region This field is required" at bounding box center [476, 287] width 475 height 36
click at [314, 290] on input "text" at bounding box center [471, 295] width 448 height 10
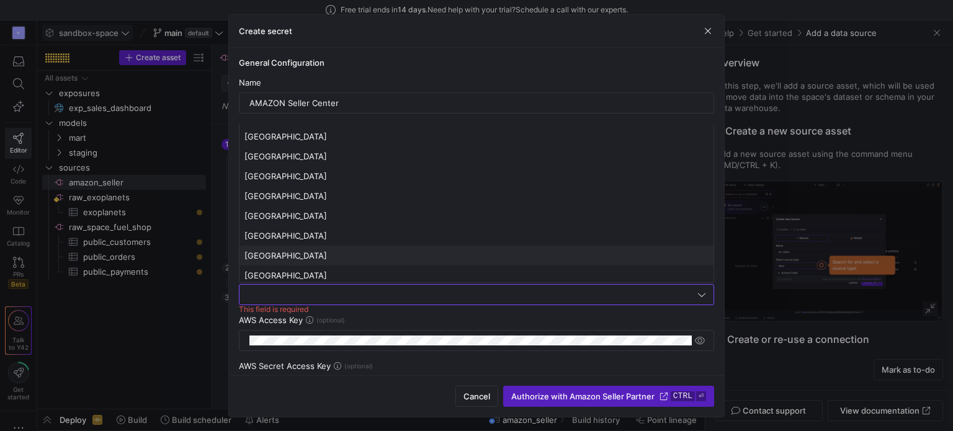
click at [280, 259] on span "[GEOGRAPHIC_DATA]" at bounding box center [476, 256] width 464 height 10
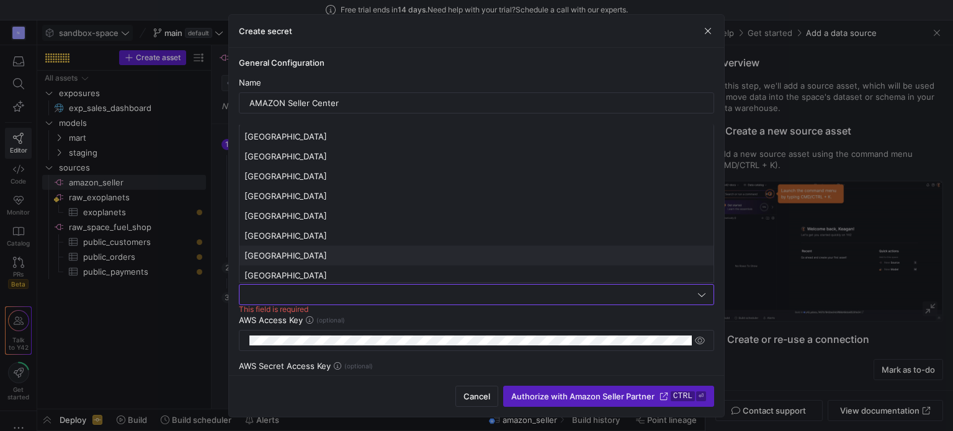
type input "[GEOGRAPHIC_DATA]"
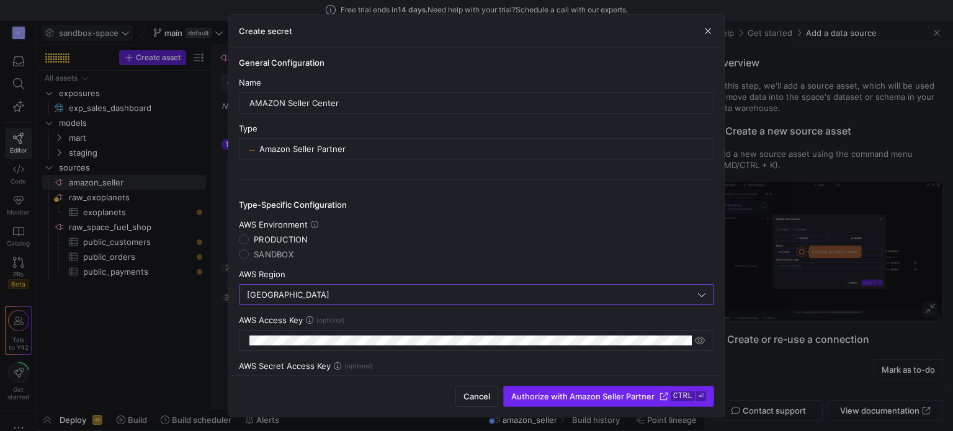
click at [570, 396] on span "Authorize with Amazon Seller Partner" at bounding box center [582, 396] width 143 height 10
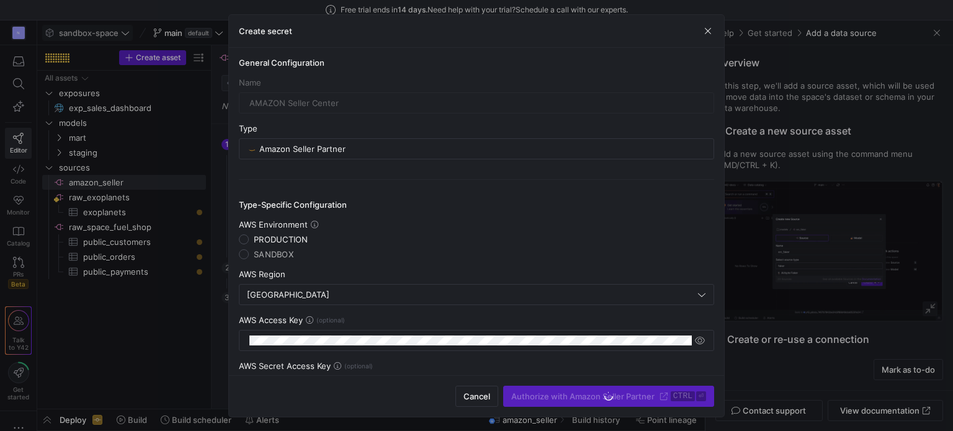
type input "AMAZON Seller Center"
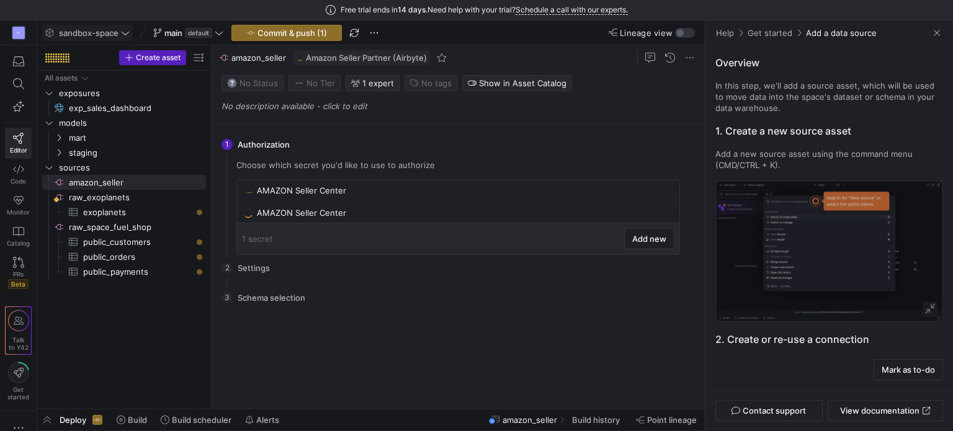
click at [469, 269] on div "2 Settings You need to authorize first before being able to edit settings. Go b…" at bounding box center [455, 267] width 468 height 31
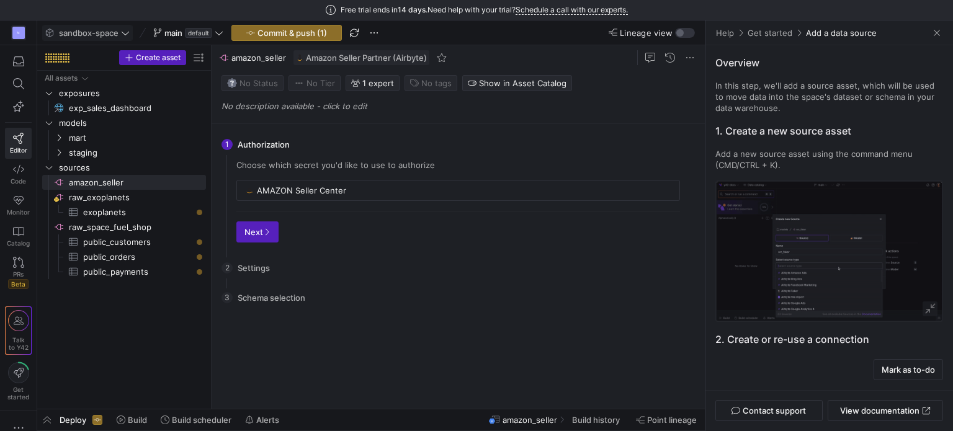
click at [454, 317] on div "There is no data to select from. Please configure the settings first. Go back C…" at bounding box center [457, 355] width 463 height 87
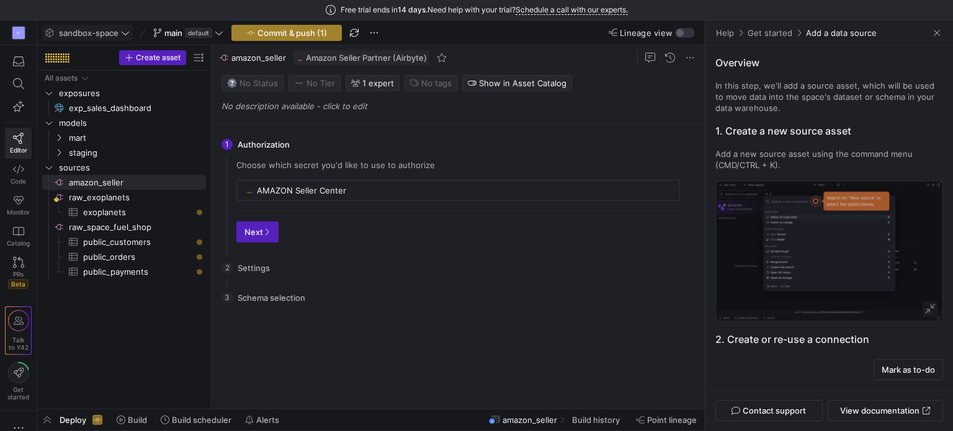
click at [296, 35] on span "Commit & push (1)" at bounding box center [291, 33] width 69 height 10
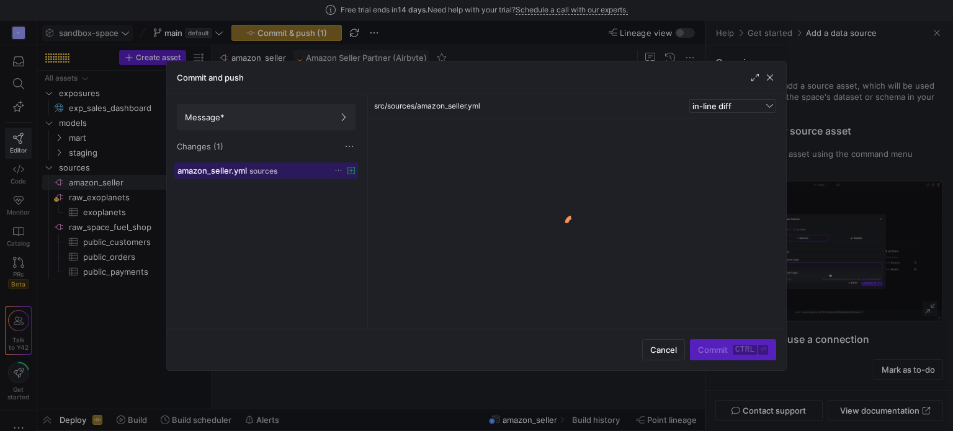
click at [273, 174] on span "sources" at bounding box center [263, 171] width 28 height 9
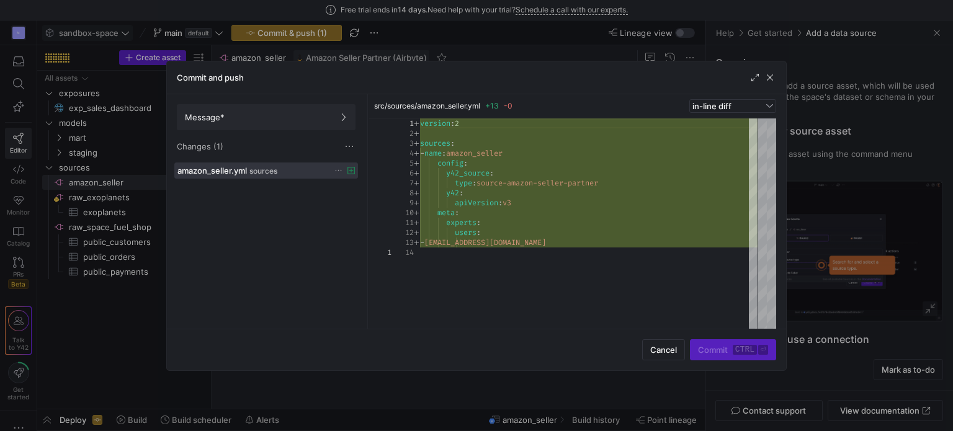
click at [714, 349] on div "Commit ctrl ⏎" at bounding box center [733, 349] width 86 height 21
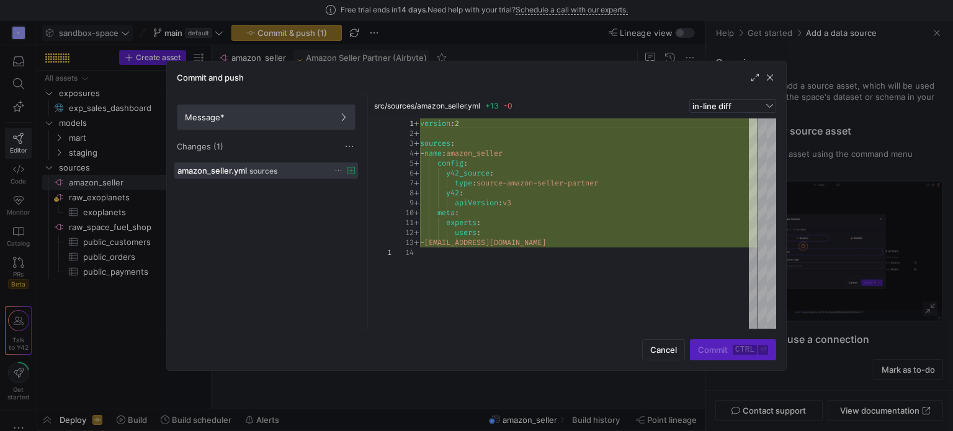
click at [285, 123] on span at bounding box center [265, 117] width 177 height 25
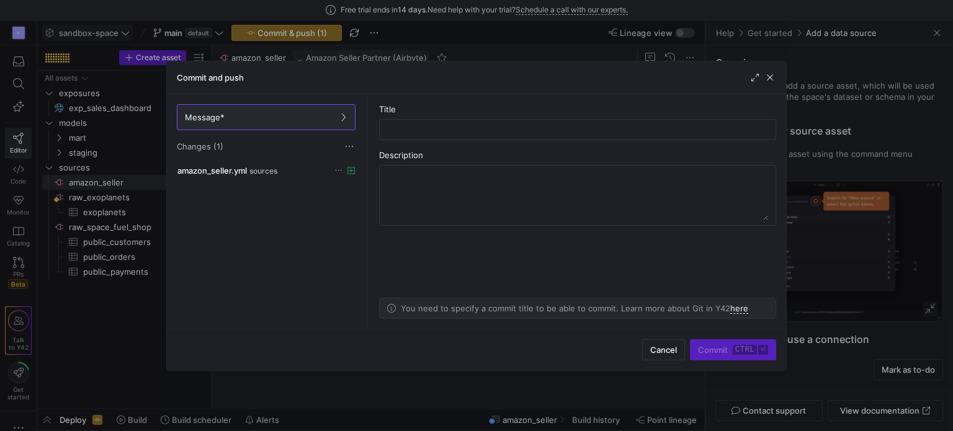
click at [542, 154] on div "Description" at bounding box center [577, 155] width 397 height 10
click at [510, 132] on input "text" at bounding box center [577, 130] width 376 height 10
click at [767, 75] on span "button" at bounding box center [769, 77] width 12 height 12
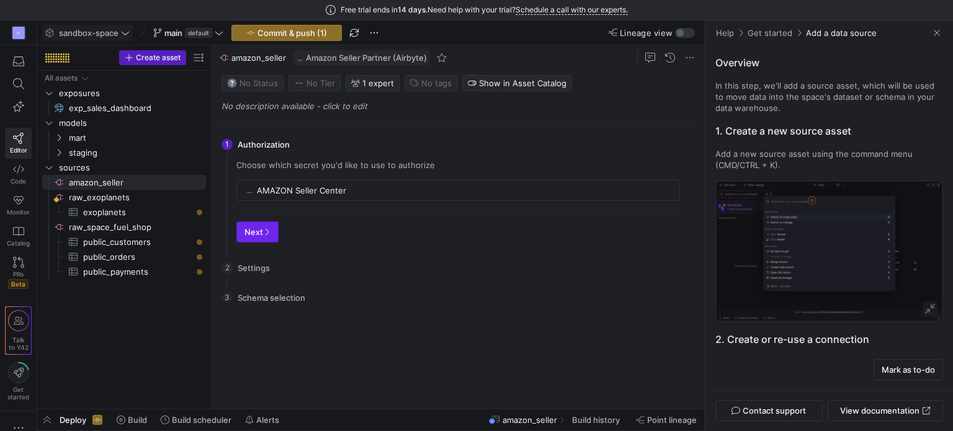
click at [252, 235] on button "Next" at bounding box center [257, 231] width 42 height 21
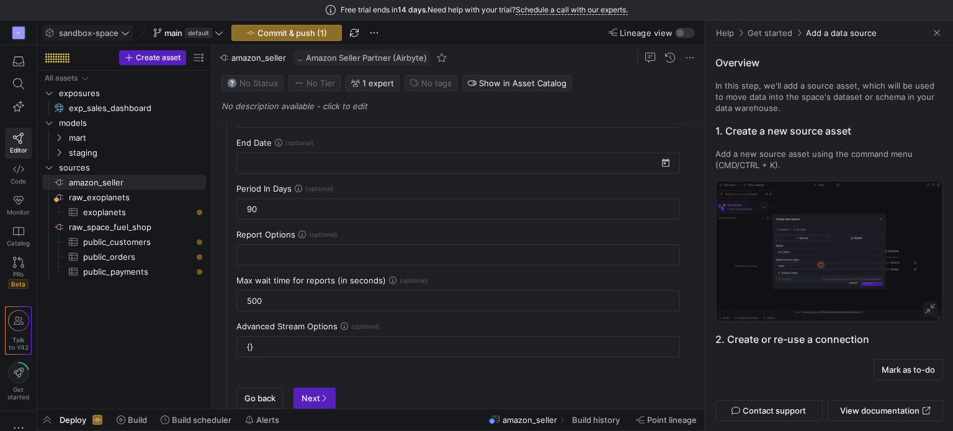
scroll to position [124, 0]
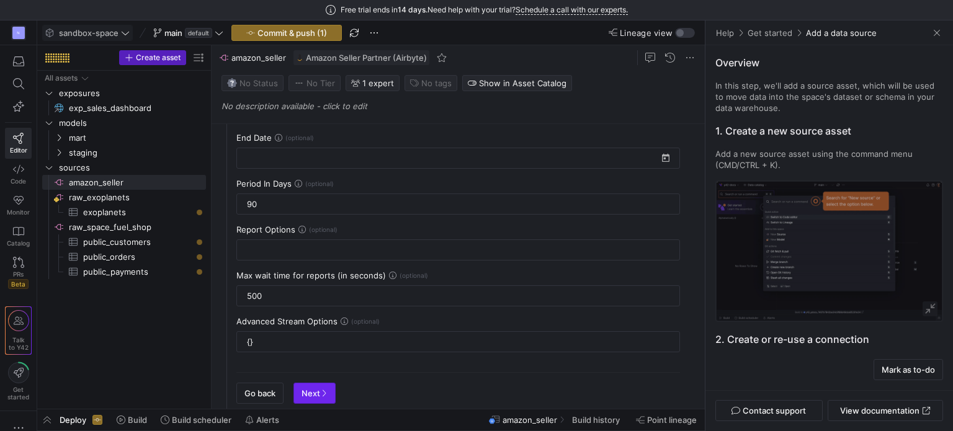
click at [320, 396] on span "button" at bounding box center [314, 393] width 41 height 20
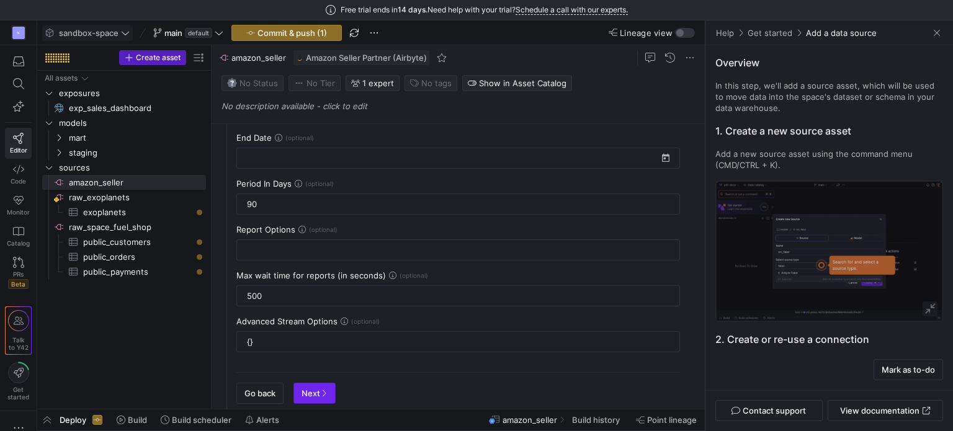
scroll to position [0, 0]
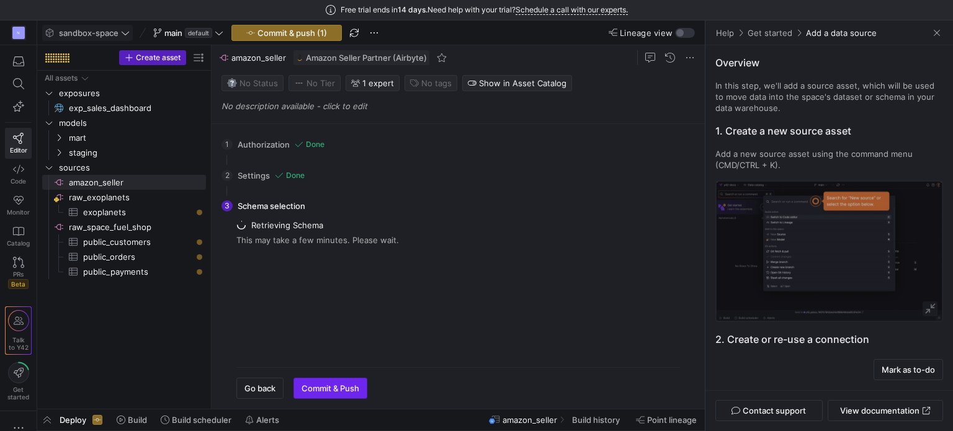
click at [337, 391] on span "Commit & Push" at bounding box center [330, 388] width 58 height 10
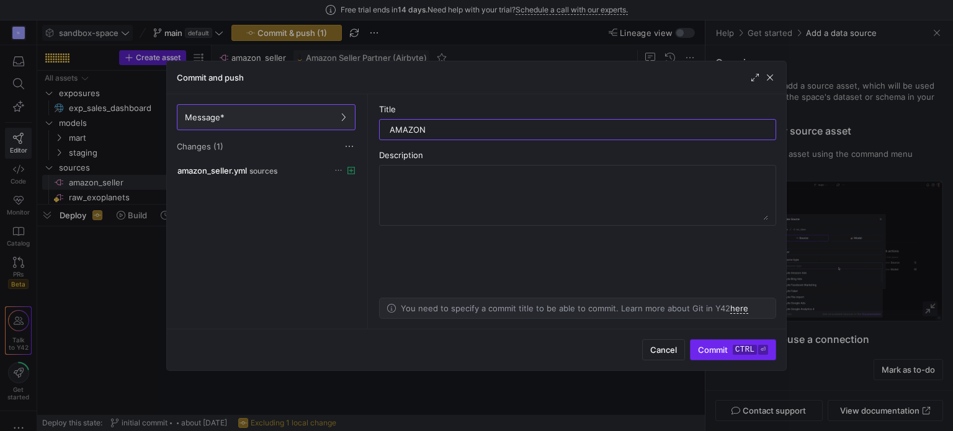
type input "AMAZON"
click at [723, 355] on span "submit" at bounding box center [732, 350] width 85 height 20
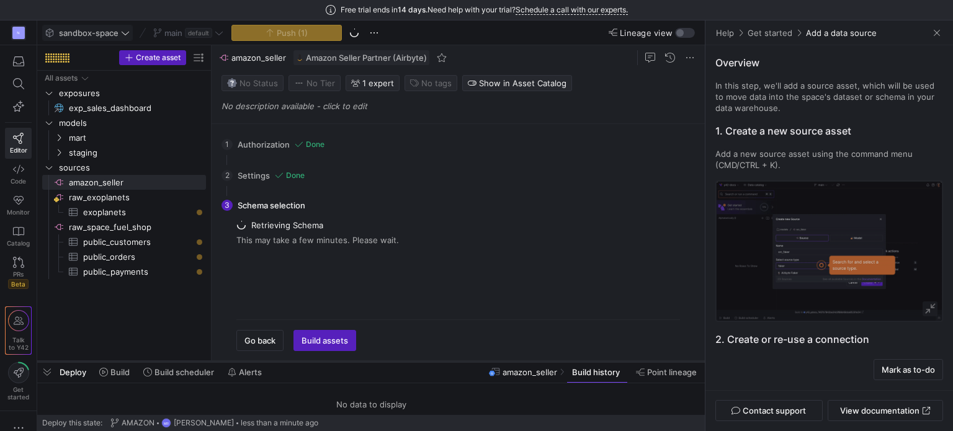
drag, startPoint x: 324, startPoint y: 205, endPoint x: 341, endPoint y: 362, distance: 157.8
click at [341, 362] on div at bounding box center [370, 361] width 667 height 5
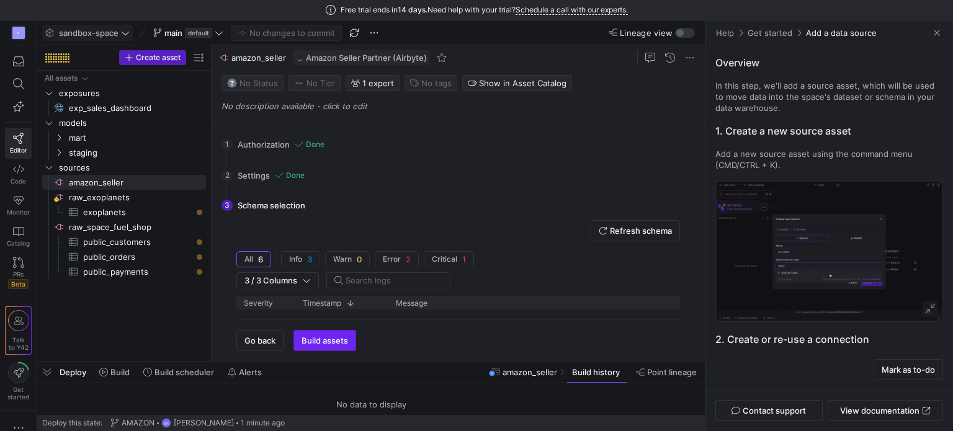
click at [335, 335] on span "button" at bounding box center [324, 341] width 61 height 20
click at [326, 341] on span "Build assets" at bounding box center [324, 341] width 47 height 10
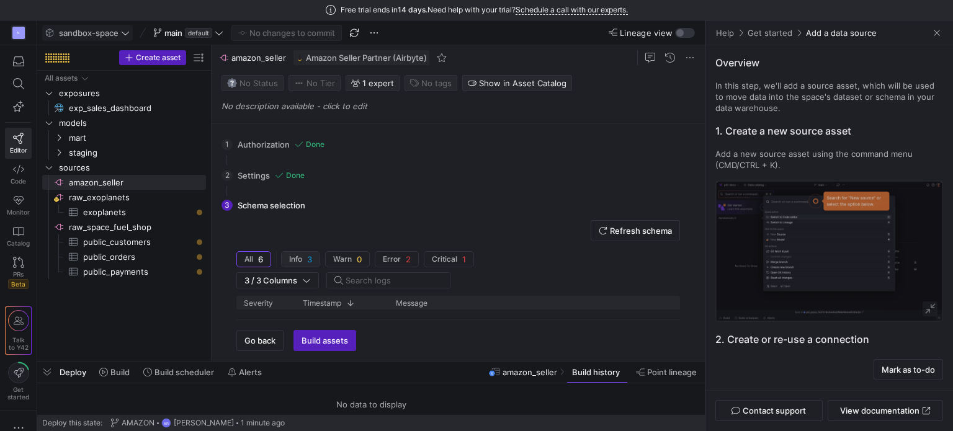
click at [308, 252] on span "button" at bounding box center [301, 259] width 38 height 15
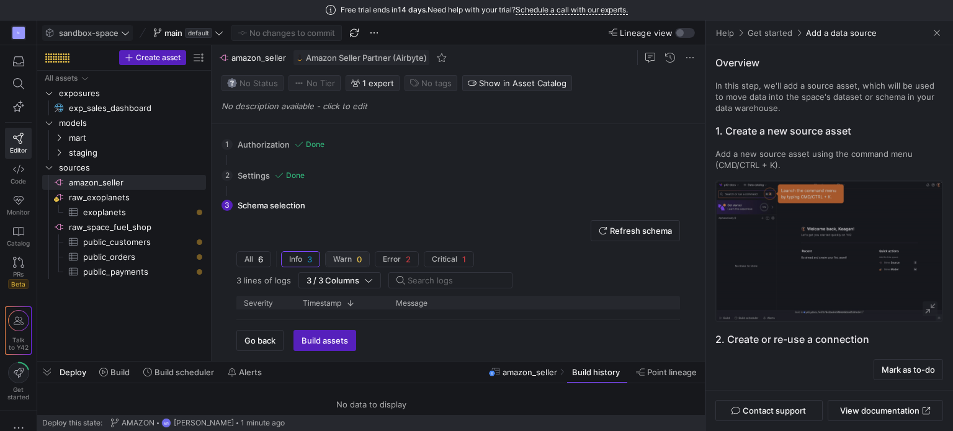
click at [338, 258] on span "Warn" at bounding box center [342, 259] width 19 height 9
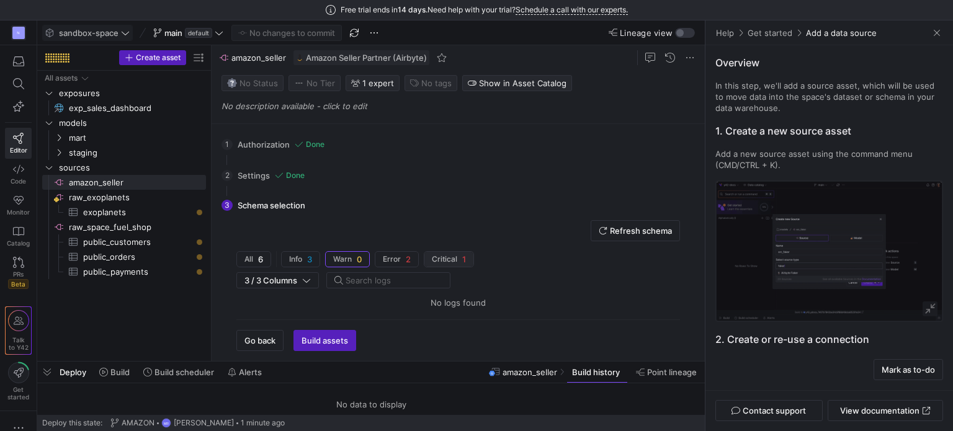
click at [388, 257] on span "Error" at bounding box center [392, 259] width 18 height 9
click at [432, 260] on span "Critical" at bounding box center [444, 259] width 25 height 9
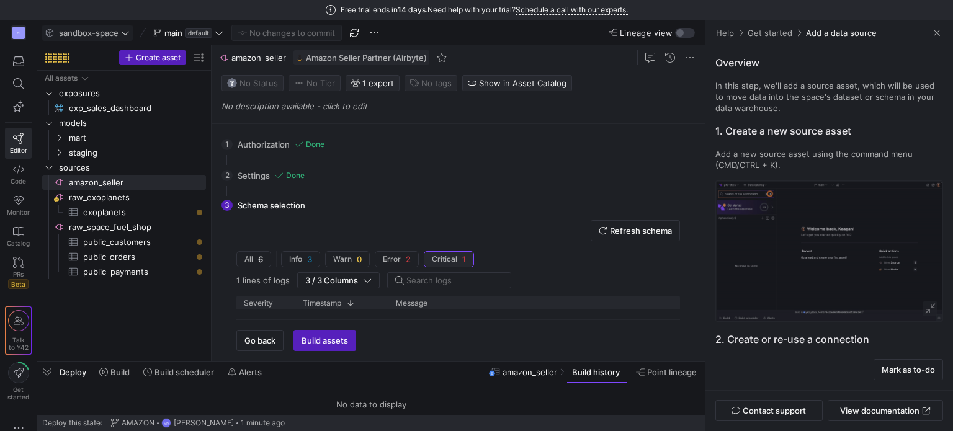
click at [451, 259] on span "Critical" at bounding box center [444, 259] width 25 height 9
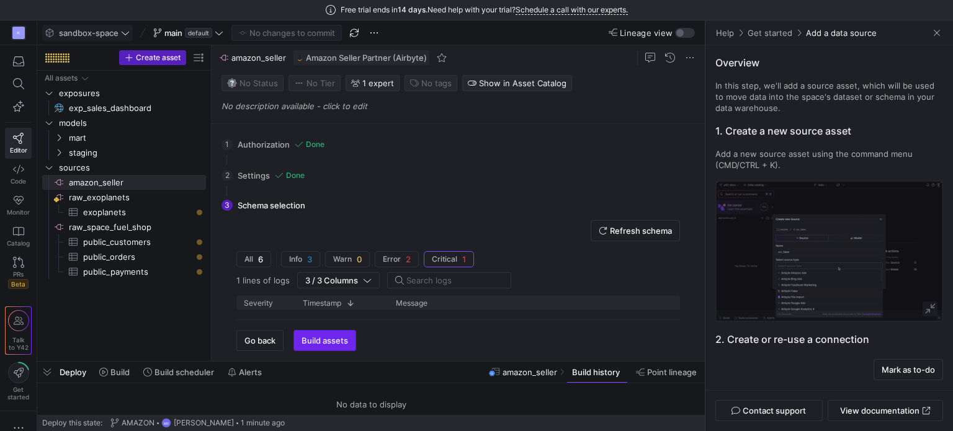
click at [321, 341] on span "Build assets" at bounding box center [324, 341] width 47 height 10
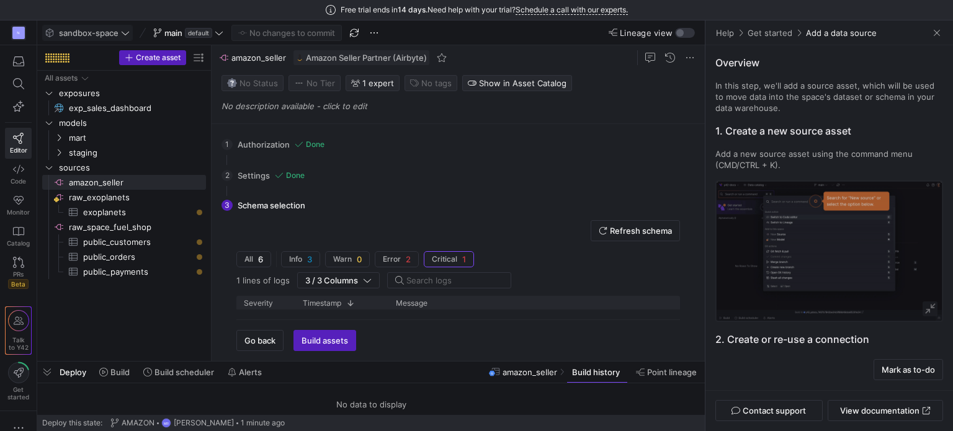
click at [325, 352] on div "1 Authorization Done Choose which secret you'd like to use to authorize AMAZON …" at bounding box center [455, 242] width 488 height 237
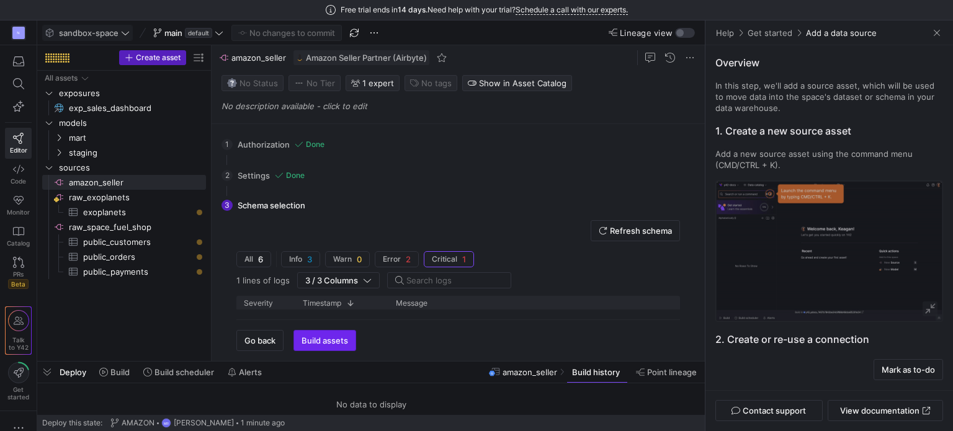
click at [329, 349] on span "button" at bounding box center [324, 341] width 61 height 20
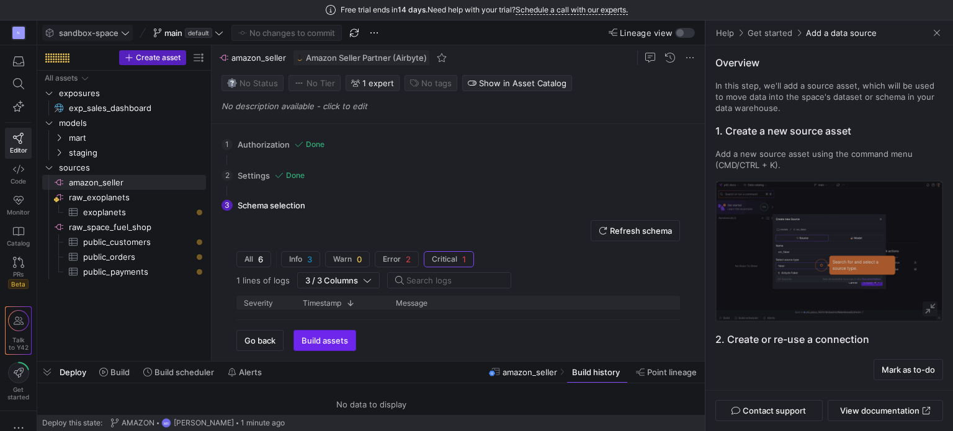
click at [335, 341] on span "Build assets" at bounding box center [324, 341] width 47 height 10
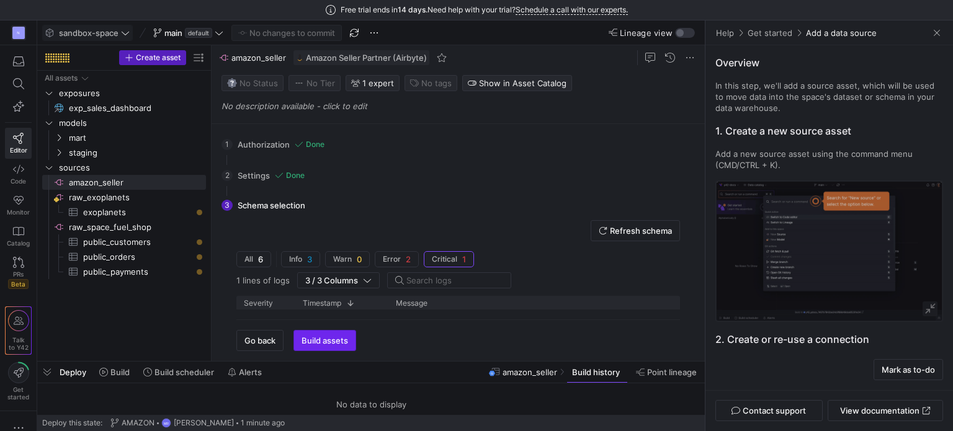
click at [330, 344] on span "Build assets" at bounding box center [324, 341] width 47 height 10
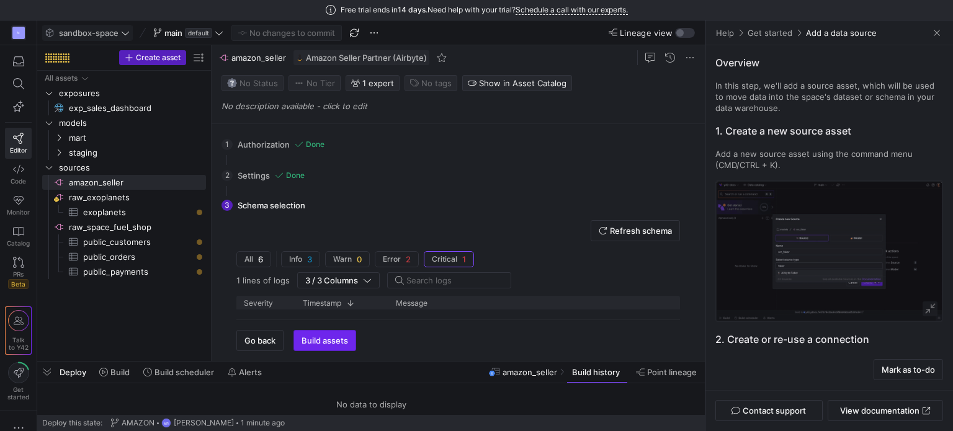
click at [328, 339] on span "Build assets" at bounding box center [324, 341] width 47 height 10
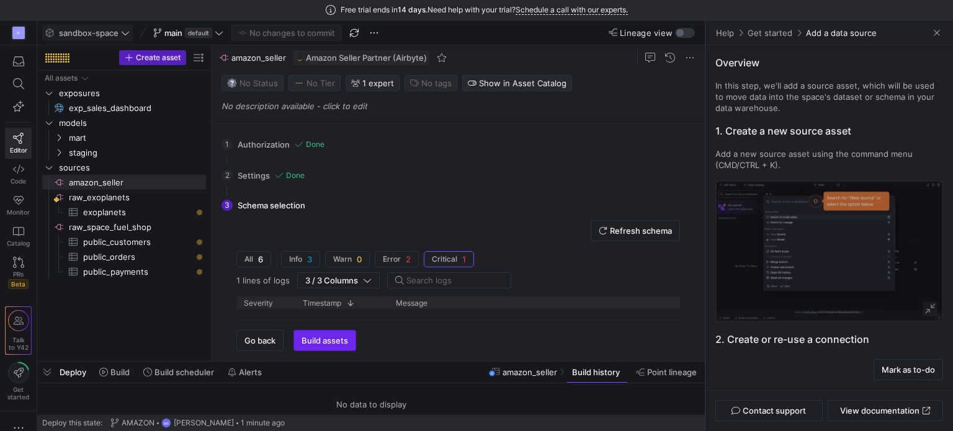
click at [328, 339] on span "Build assets" at bounding box center [324, 341] width 47 height 10
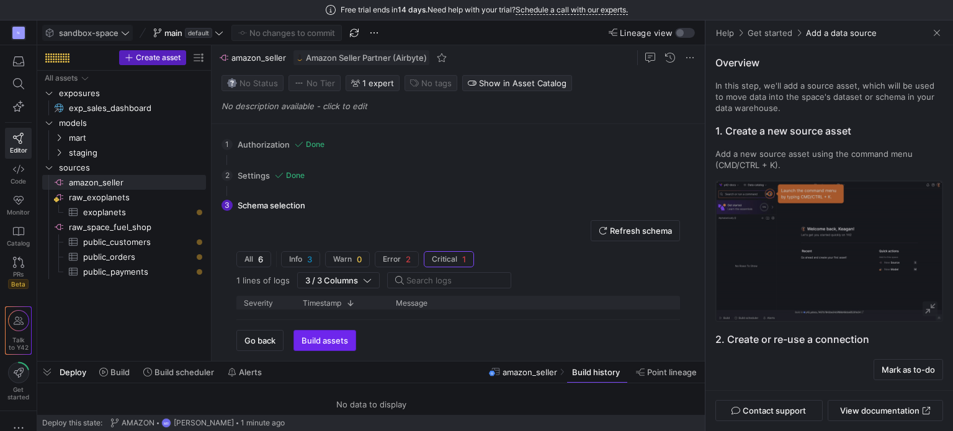
click at [328, 339] on span "Build assets" at bounding box center [324, 341] width 47 height 10
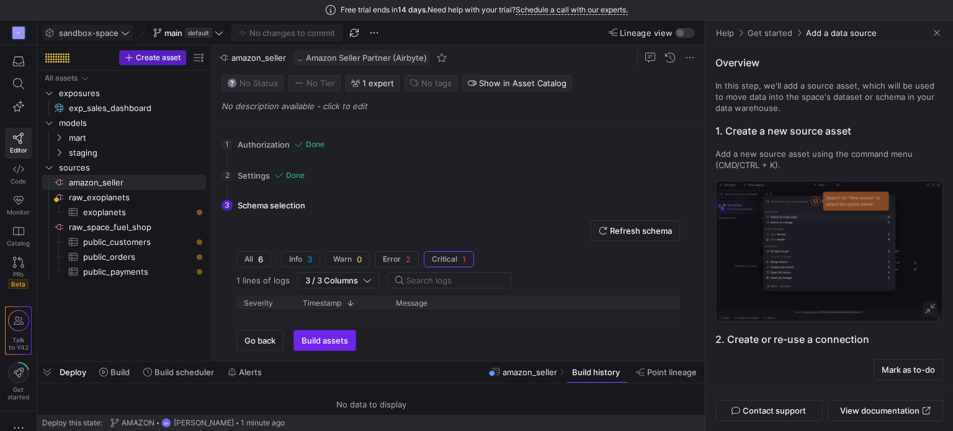
click at [311, 334] on span "button" at bounding box center [324, 341] width 61 height 20
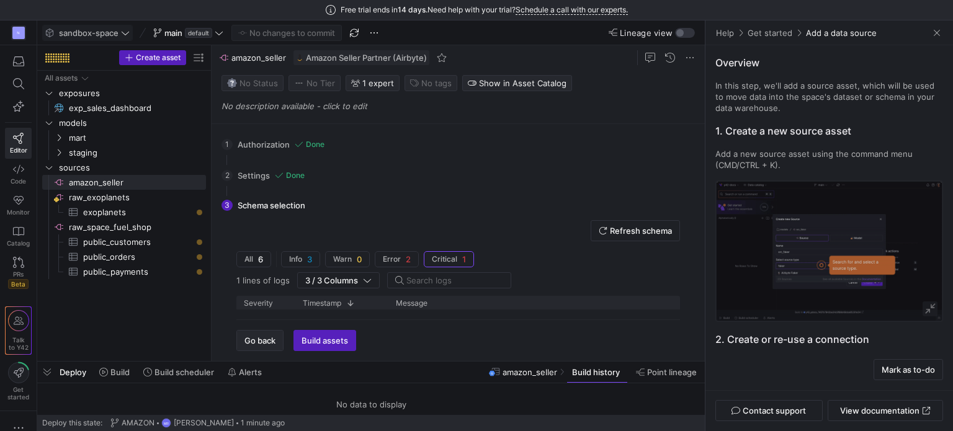
click at [256, 350] on span "button" at bounding box center [260, 341] width 46 height 20
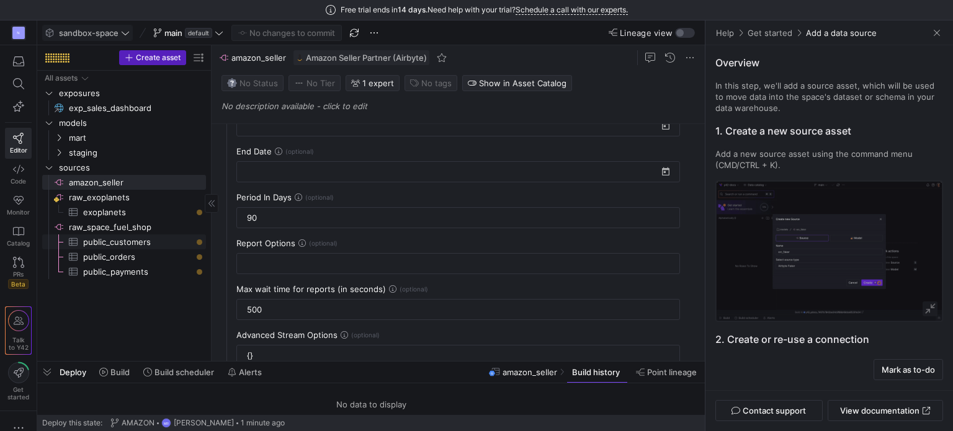
scroll to position [186, 0]
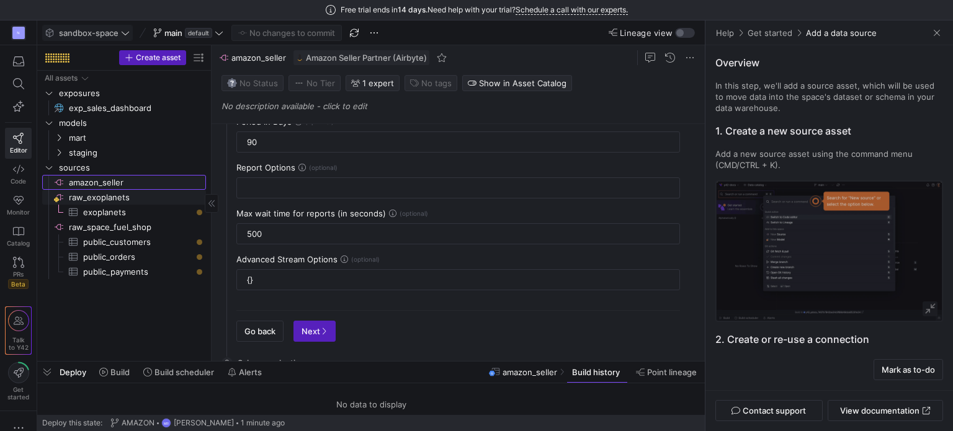
click at [151, 189] on link "amazon_seller​​​​​​​​" at bounding box center [124, 182] width 164 height 15
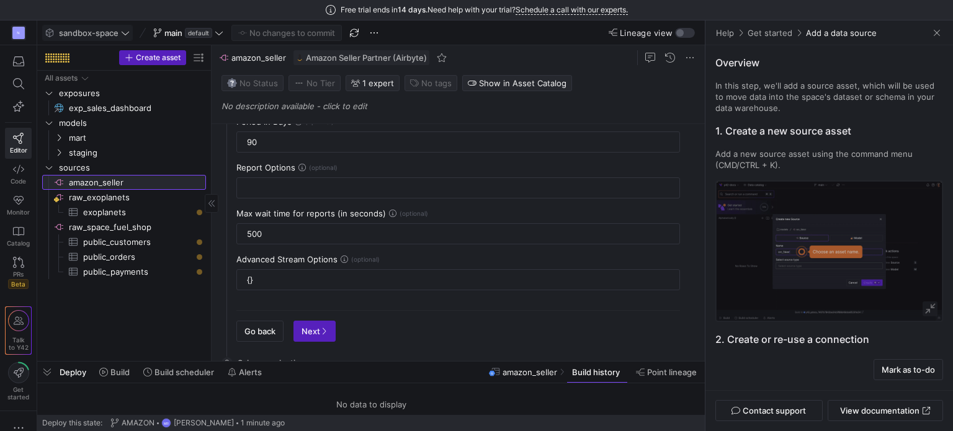
click at [139, 190] on div "All assets exposures exp_sales_dashboard​​​​​ models mart staging sources raw_e…" at bounding box center [124, 175] width 164 height 208
click at [139, 193] on span "raw_exoplanets​​​​​​​​" at bounding box center [136, 197] width 135 height 14
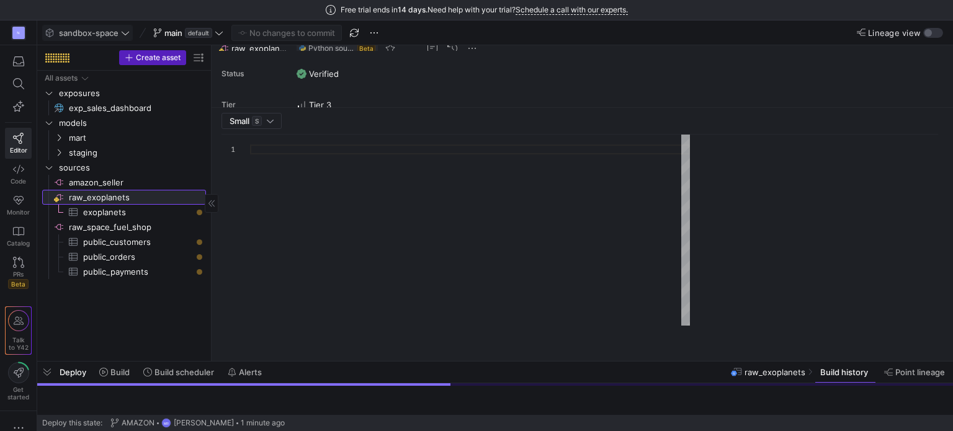
type textarea "import requests import pandas as pd from io import StringIO import logging from…"
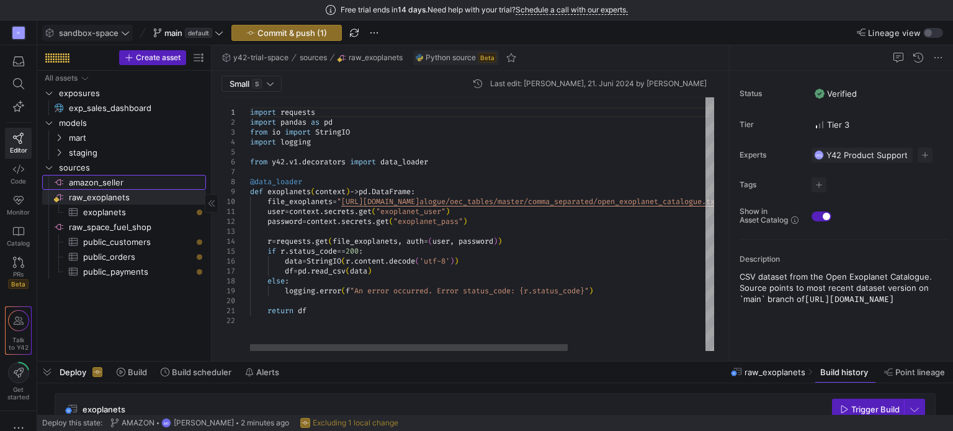
click at [147, 179] on span "amazon_seller​​​​​​​​" at bounding box center [136, 183] width 135 height 14
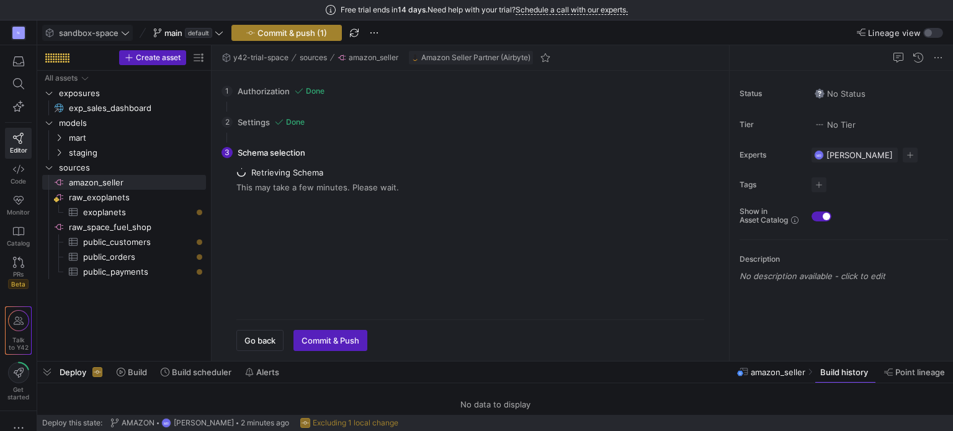
click at [295, 33] on span "Commit & push (1)" at bounding box center [291, 33] width 69 height 10
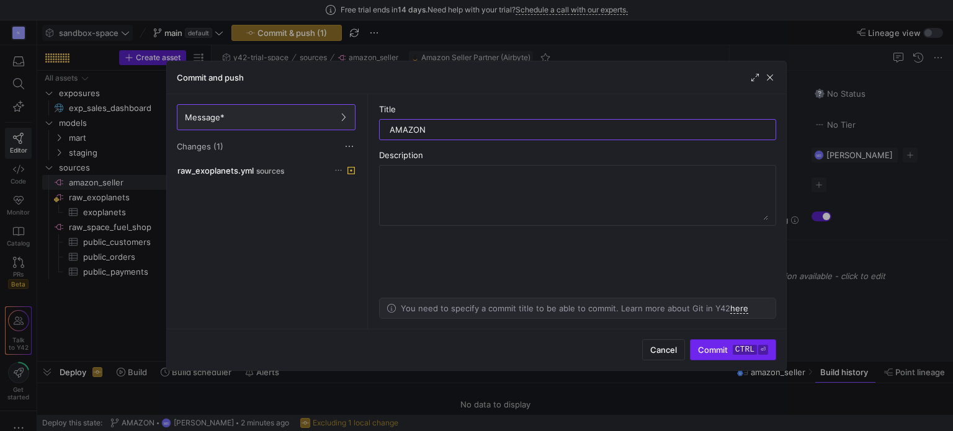
type input "AMAZON"
click at [719, 350] on span "Commit ctrl ⏎" at bounding box center [733, 350] width 70 height 10
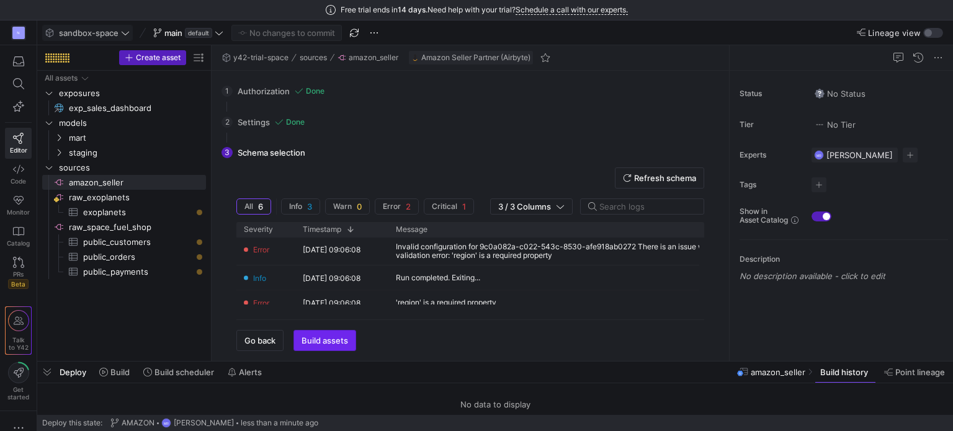
click at [345, 344] on span "Build assets" at bounding box center [324, 341] width 47 height 10
click at [370, 249] on div "[DATE] 09:06:08" at bounding box center [341, 252] width 93 height 28
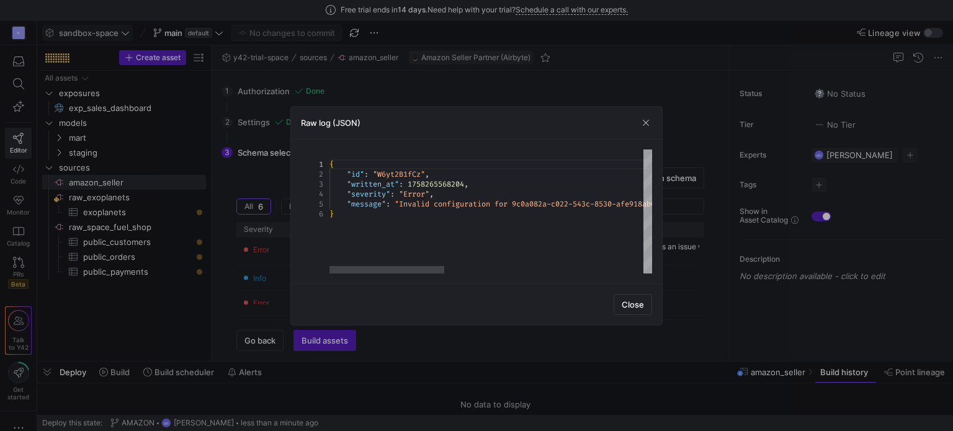
click at [466, 205] on div "{ "id" : "W6yt2B1fCz" , "written_at" : 1758265568204 , "severity" : "Error" , "…" at bounding box center [768, 211] width 879 height 124
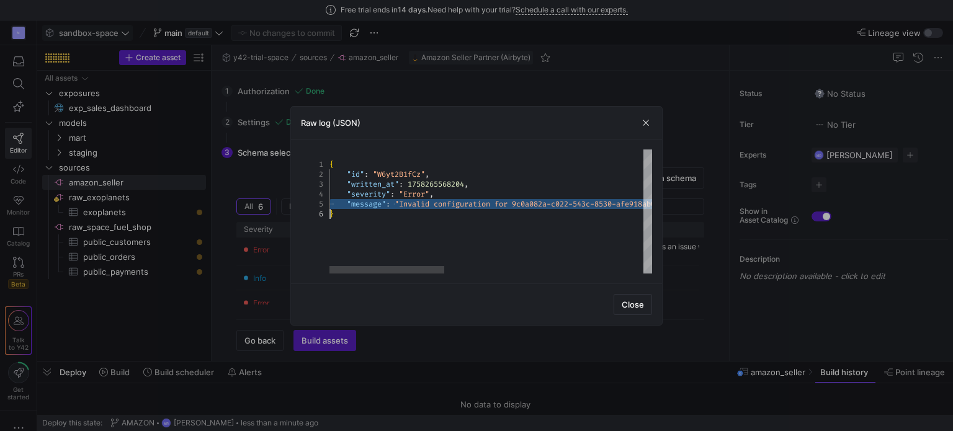
click at [466, 205] on div "{ "id" : "W6yt2B1fCz" , "written_at" : 1758265568204 , "severity" : "Error" , "…" at bounding box center [768, 211] width 879 height 124
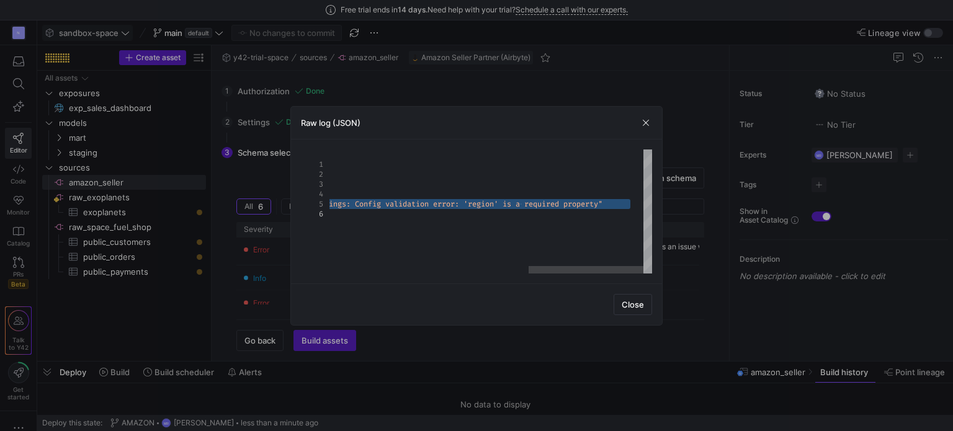
click at [641, 188] on div "{ "id" : "W6yt2B1fCz" , "written_at" : 1758265568204 , "severity" : "Error" , "…" at bounding box center [212, 211] width 879 height 124
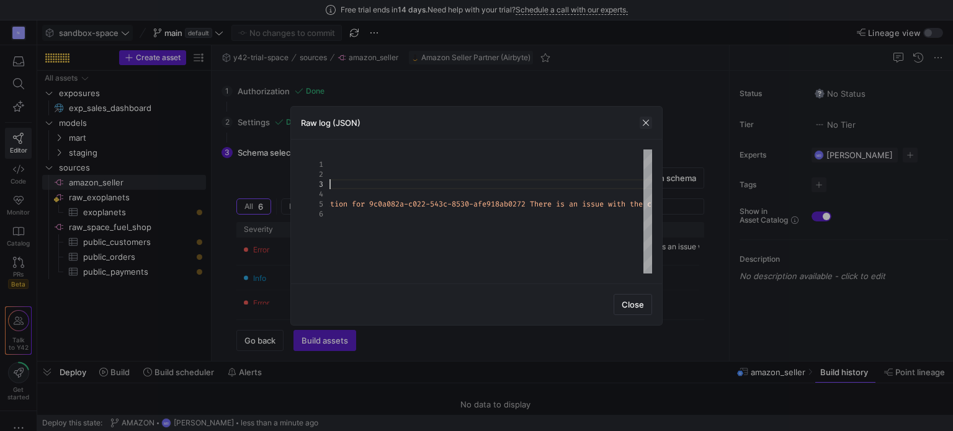
click at [639, 125] on div "Raw log (JSON)" at bounding box center [476, 123] width 371 height 33
click at [640, 124] on span "button" at bounding box center [645, 123] width 12 height 12
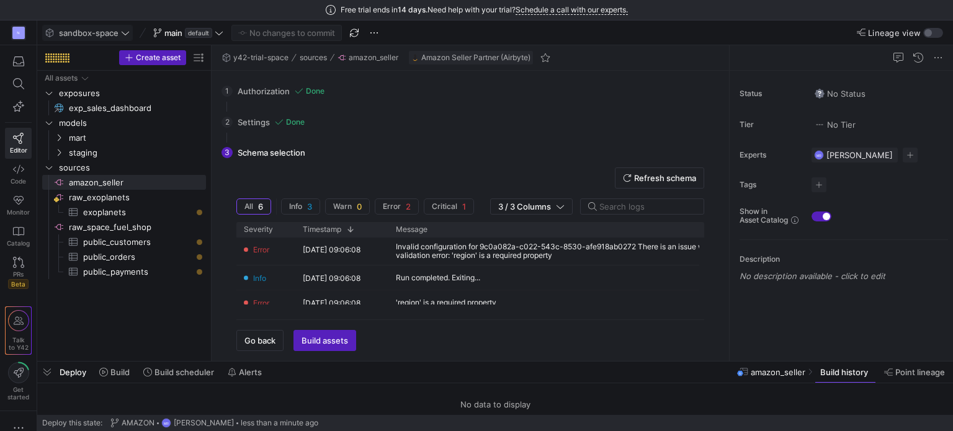
drag, startPoint x: 350, startPoint y: 127, endPoint x: 319, endPoint y: 128, distance: 30.4
click at [350, 127] on div "2 Settings Done Configure your connector settings. Start Date End Date Period I…" at bounding box center [467, 122] width 492 height 31
click at [270, 125] on div "2 Settings Done Configure your connector settings. Start Date End Date Period I…" at bounding box center [467, 122] width 492 height 31
click at [260, 122] on div "2 Settings Done Configure your connector settings. Start Date End Date Period I…" at bounding box center [467, 122] width 492 height 31
click at [257, 340] on span "Go back" at bounding box center [259, 341] width 31 height 10
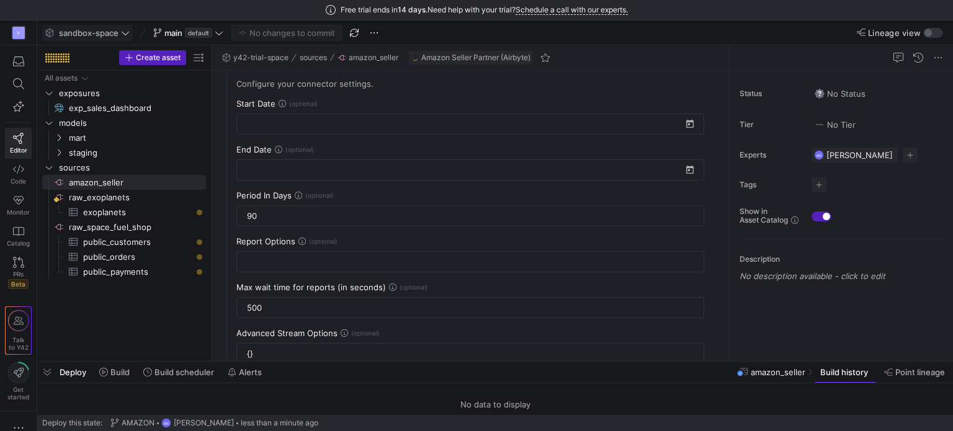
scroll to position [124, 0]
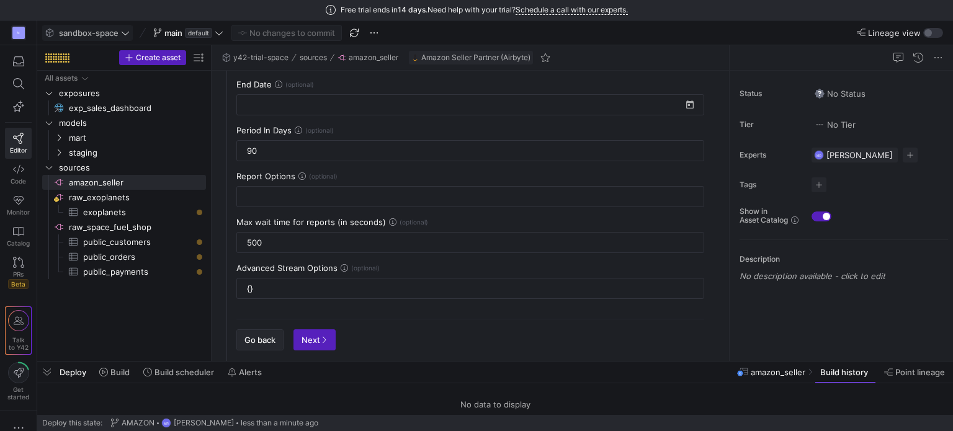
click at [262, 342] on span "Go back" at bounding box center [259, 340] width 31 height 10
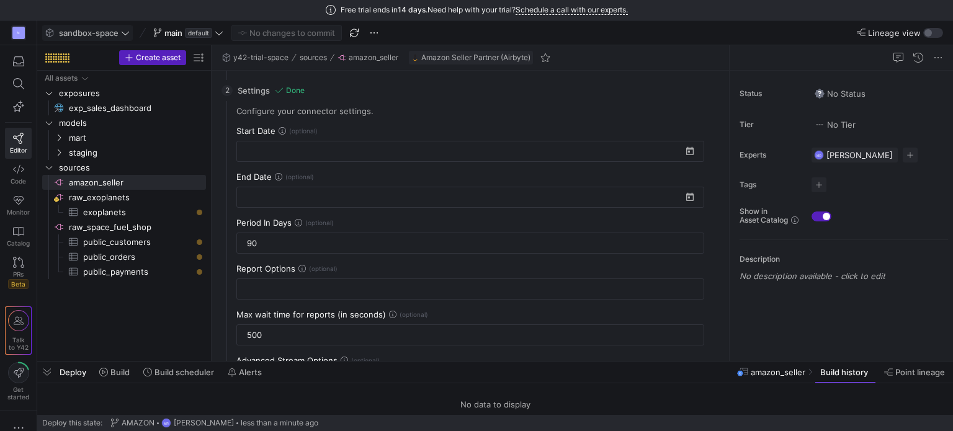
scroll to position [0, 0]
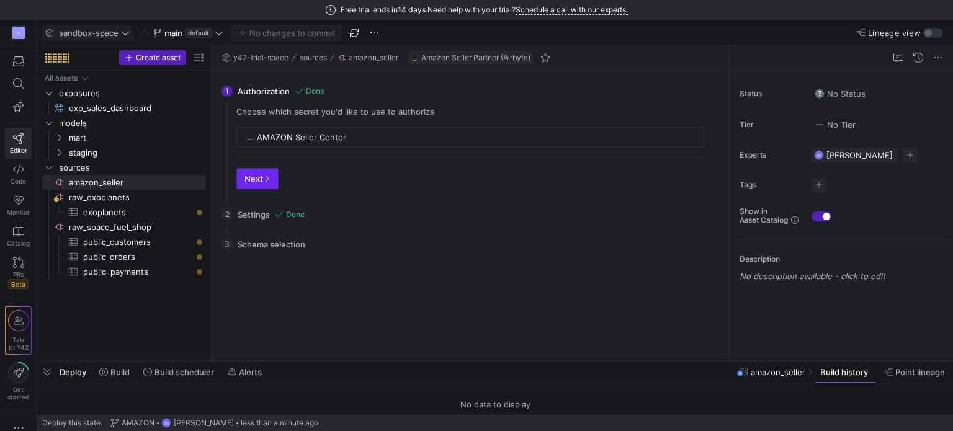
click at [263, 180] on icon "button" at bounding box center [266, 178] width 7 height 7
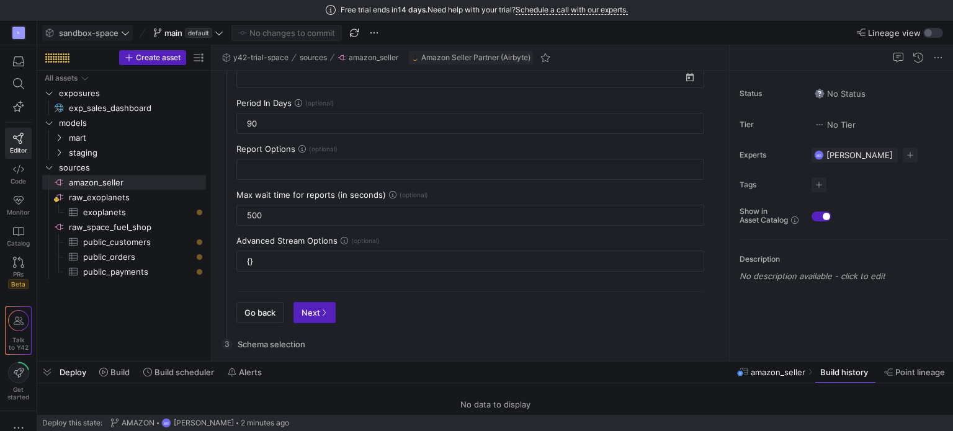
scroll to position [152, 0]
click at [313, 315] on span "button" at bounding box center [314, 312] width 41 height 20
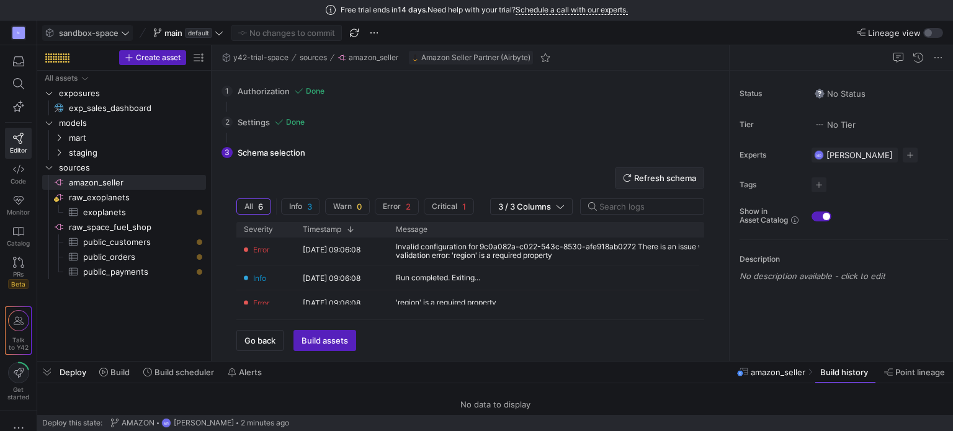
click at [665, 180] on span "Refresh schema" at bounding box center [665, 178] width 62 height 10
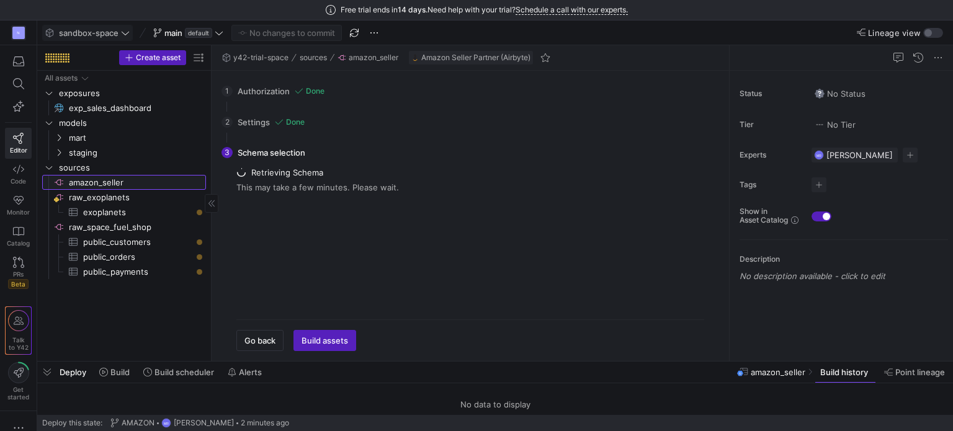
click at [194, 183] on span "amazon_seller​​​​​​​​" at bounding box center [136, 183] width 135 height 14
